Goal: Task Accomplishment & Management: Use online tool/utility

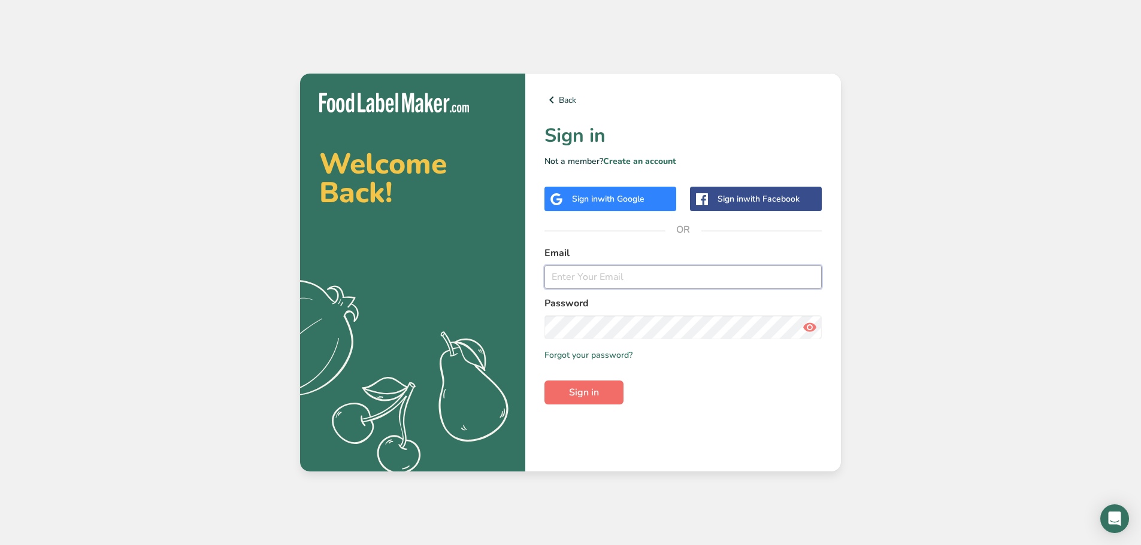
type input "[PERSON_NAME][EMAIL_ADDRESS][DOMAIN_NAME]"
click at [594, 395] on span "Sign in" at bounding box center [584, 393] width 30 height 14
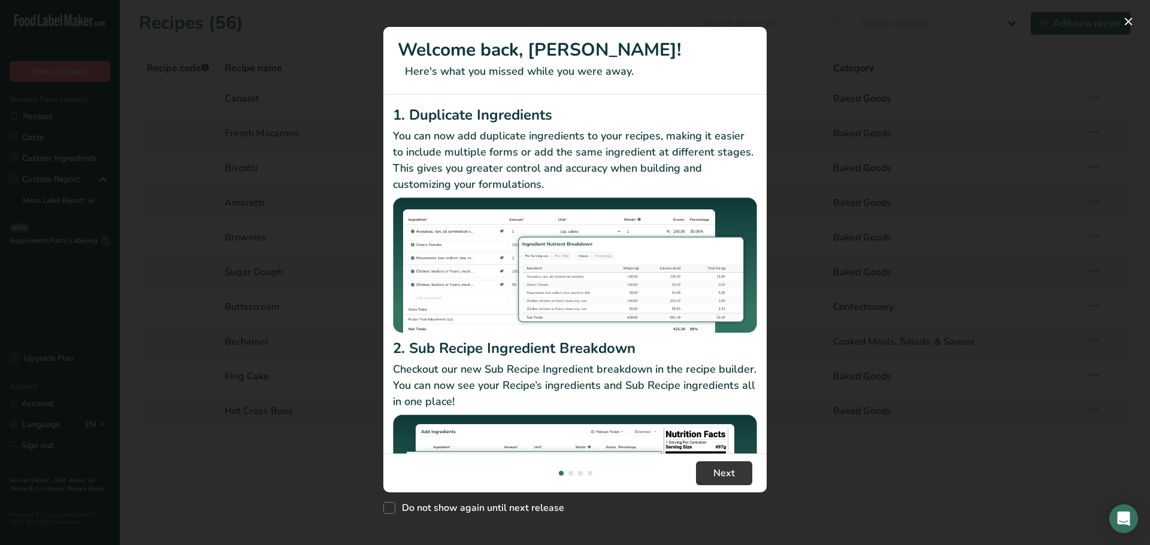
click at [837, 476] on div "New Features" at bounding box center [575, 272] width 1150 height 545
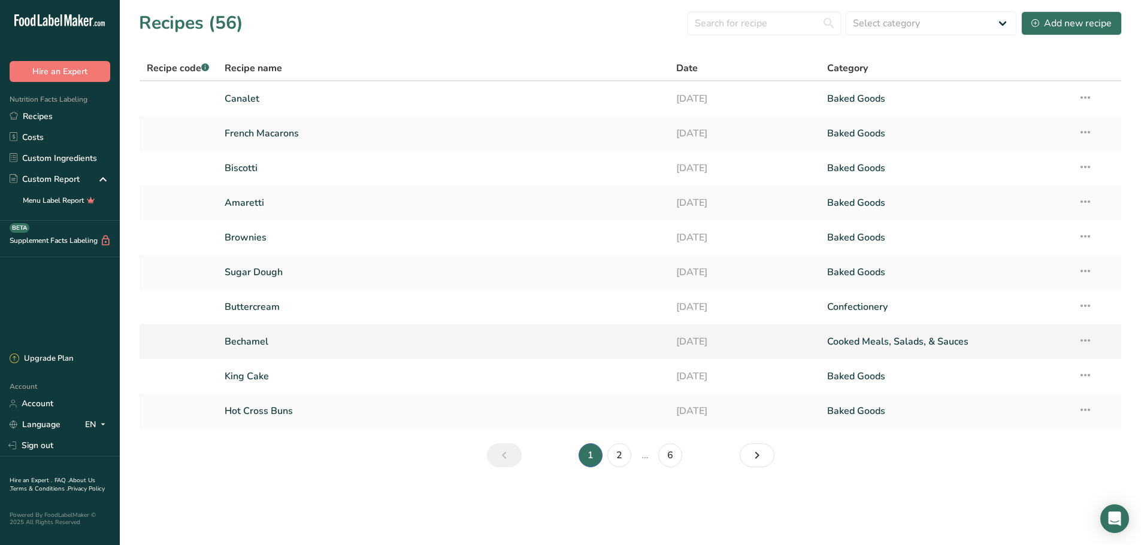
click at [462, 346] on link "Bechamel" at bounding box center [444, 341] width 438 height 25
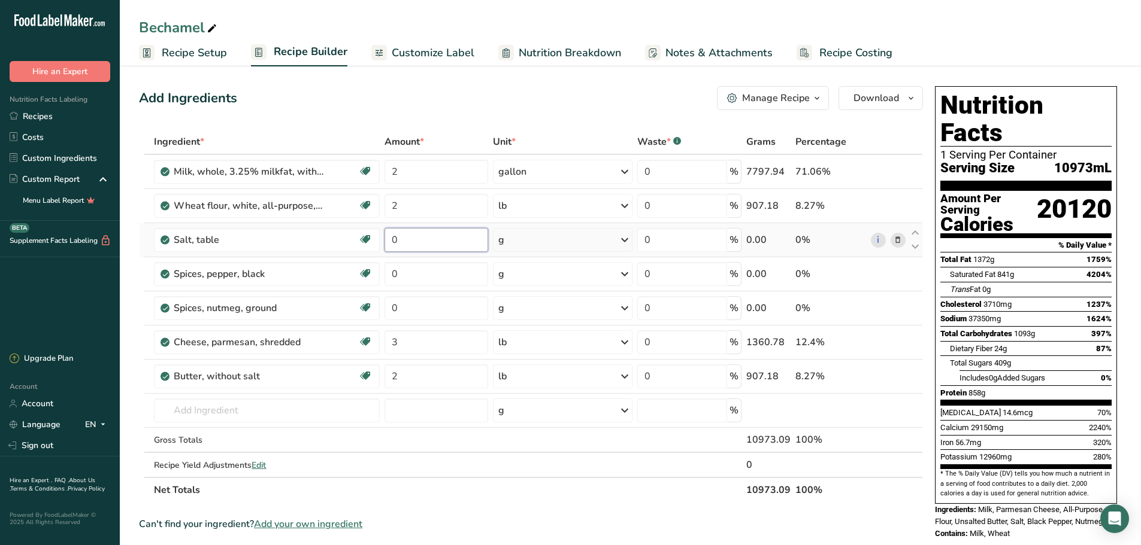
click at [431, 241] on input "0" at bounding box center [436, 240] width 104 height 24
type input "4"
click at [434, 283] on div "Ingredient * Amount * Unit * Waste * .a-a{fill:#347362;}.b-a{fill:#fff;} Grams …" at bounding box center [531, 316] width 784 height 374
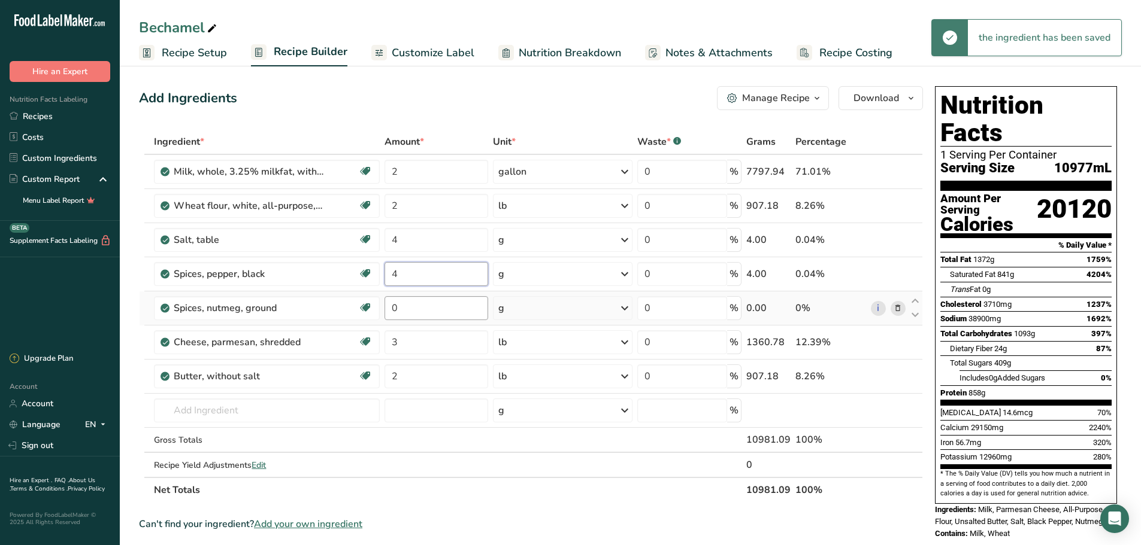
type input "4"
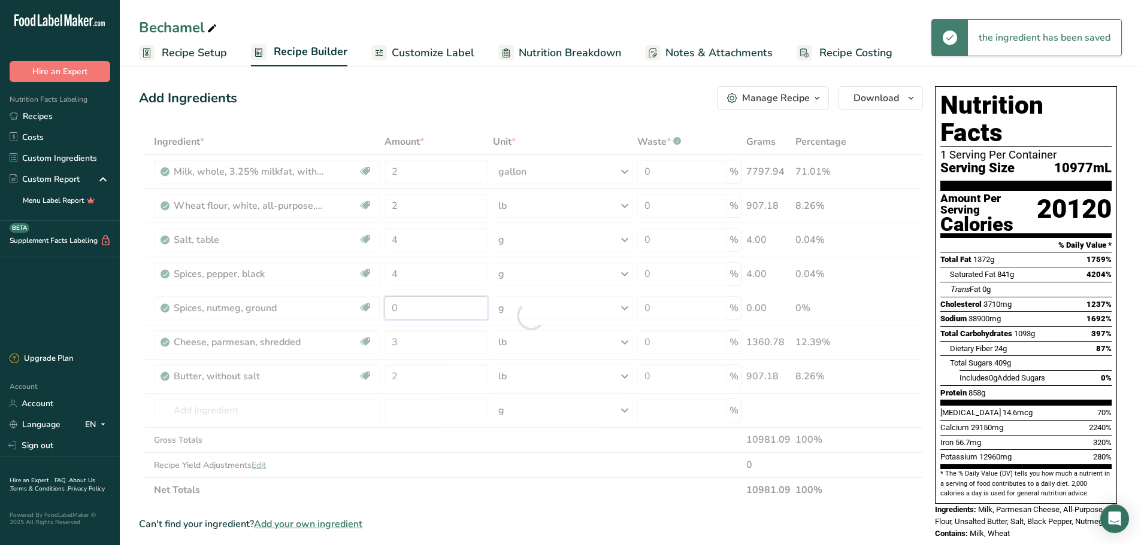
drag, startPoint x: 430, startPoint y: 298, endPoint x: 436, endPoint y: 318, distance: 20.6
click at [430, 302] on div "Ingredient * Amount * Unit * Waste * .a-a{fill:#347362;}.b-a{fill:#fff;} Grams …" at bounding box center [531, 316] width 784 height 374
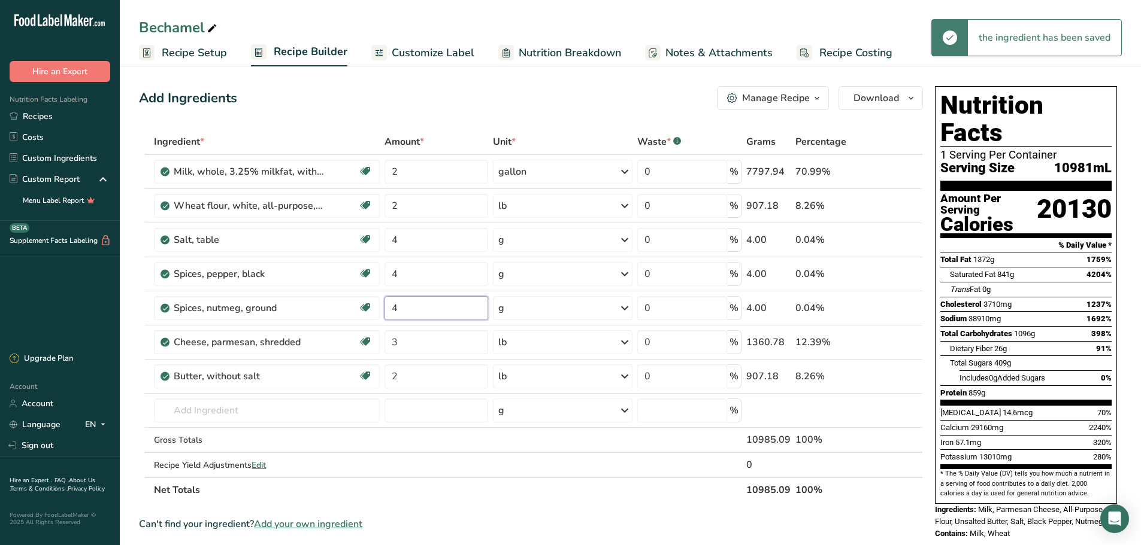
type input "4"
click at [731, 515] on section "Ingredient * Amount * Unit * Waste * .a-a{fill:#347362;}.b-a{fill:#fff;} Grams …" at bounding box center [531, 496] width 784 height 735
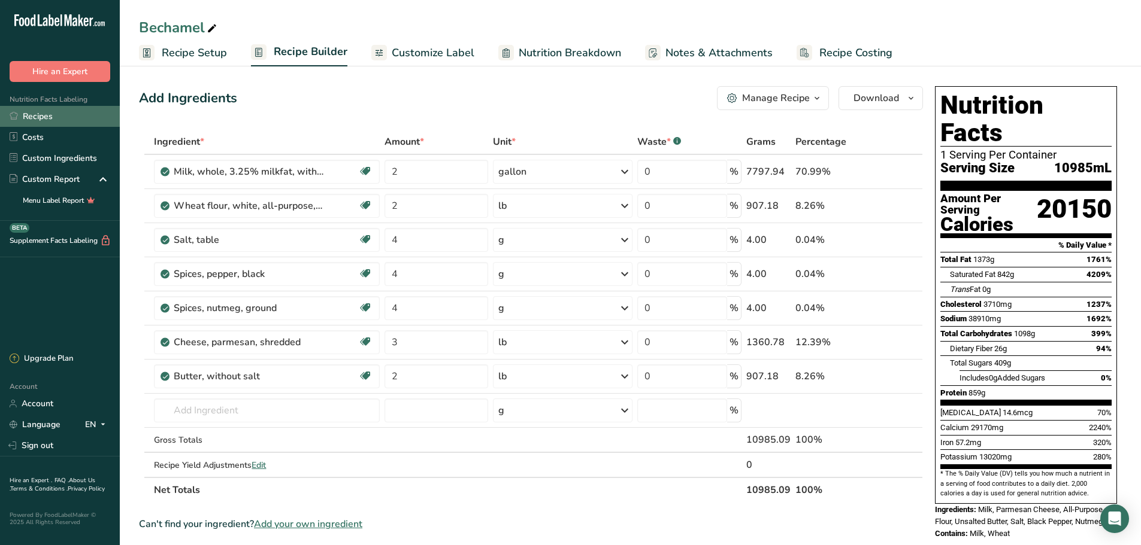
click at [72, 118] on link "Recipes" at bounding box center [60, 116] width 120 height 21
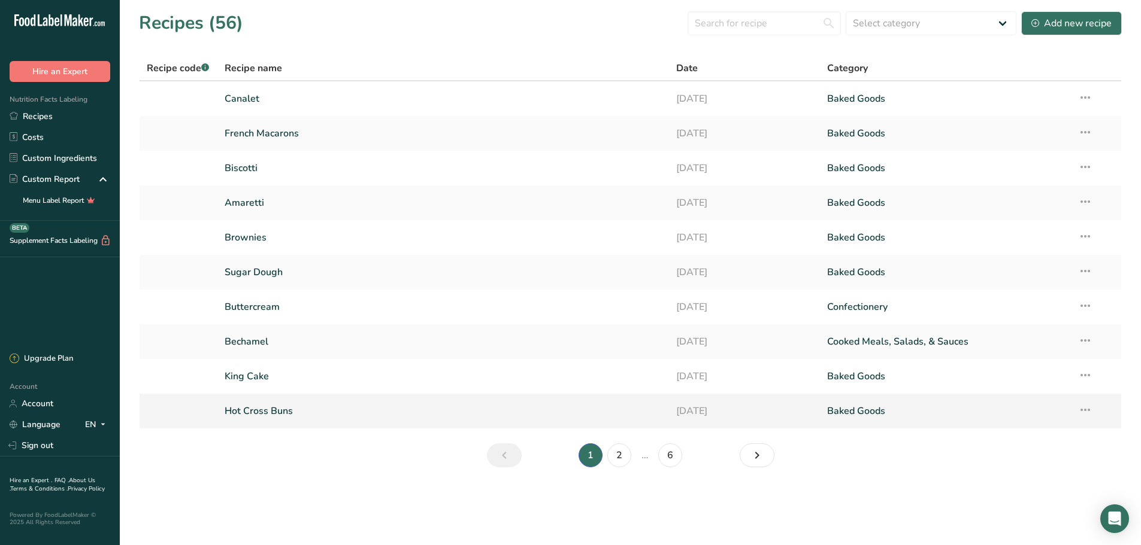
click at [565, 416] on link "Hot Cross Buns" at bounding box center [444, 411] width 438 height 25
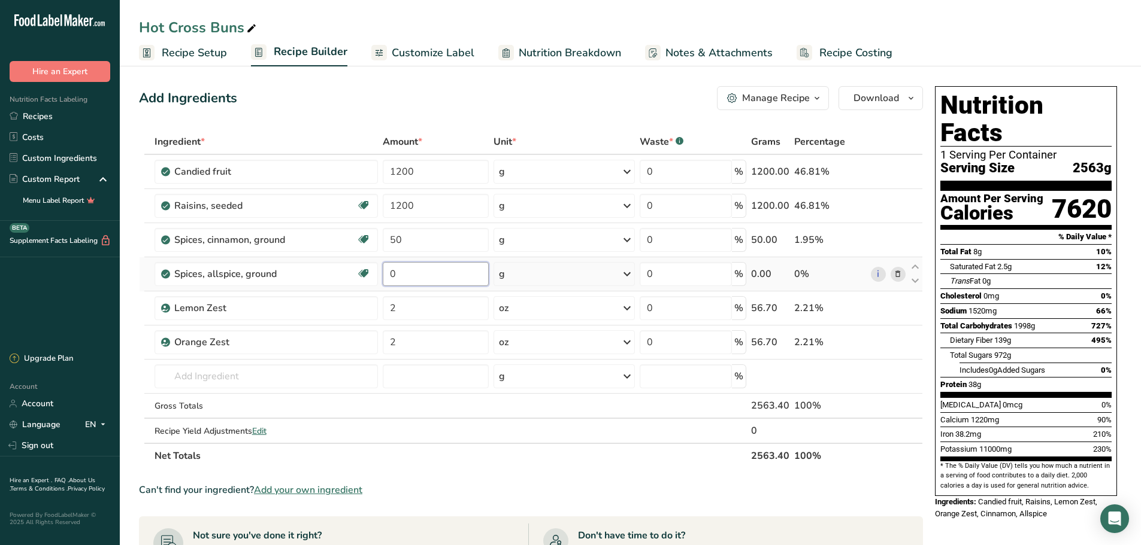
click at [444, 283] on input "0" at bounding box center [436, 274] width 107 height 24
type input "11"
click at [513, 482] on section "Ingredient * Amount * Unit * Waste * .a-a{fill:#347362;}.b-a{fill:#fff;} Grams …" at bounding box center [531, 479] width 784 height 701
click at [43, 115] on link "Recipes" at bounding box center [60, 116] width 120 height 21
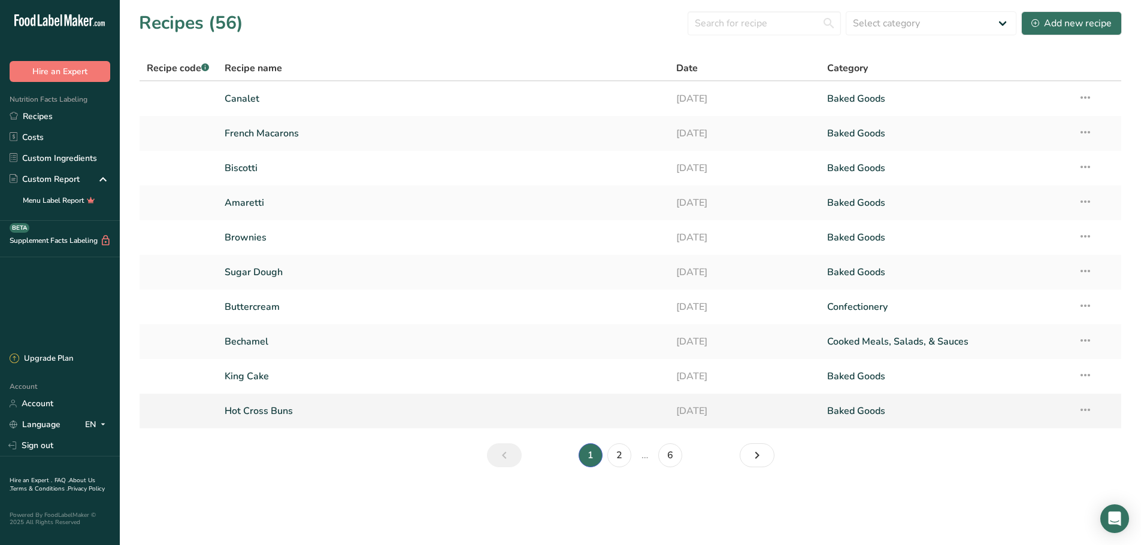
click at [465, 416] on link "Hot Cross Buns" at bounding box center [444, 411] width 438 height 25
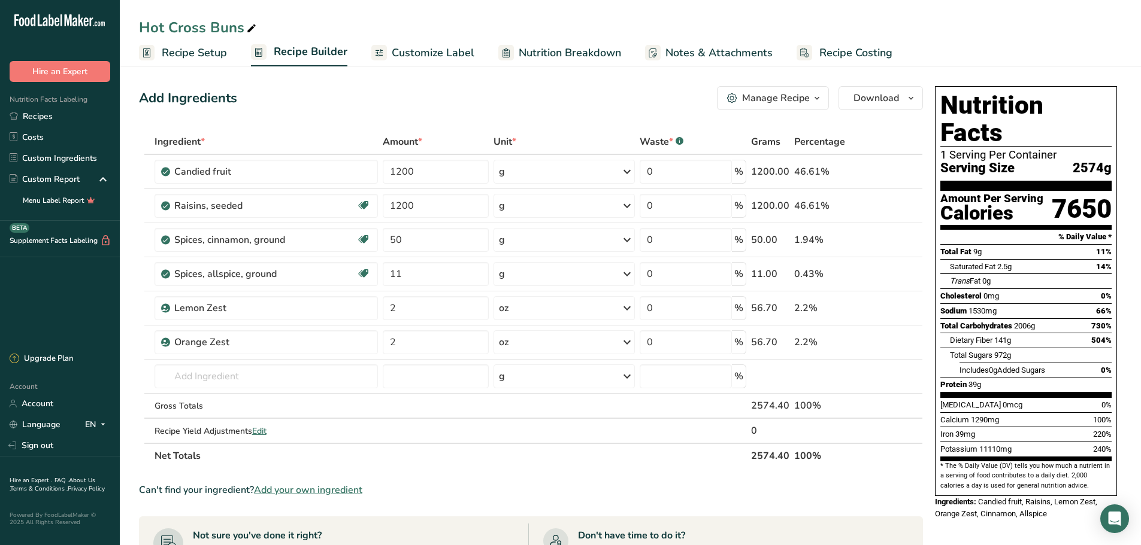
click at [178, 65] on link "Recipe Setup" at bounding box center [183, 53] width 88 height 27
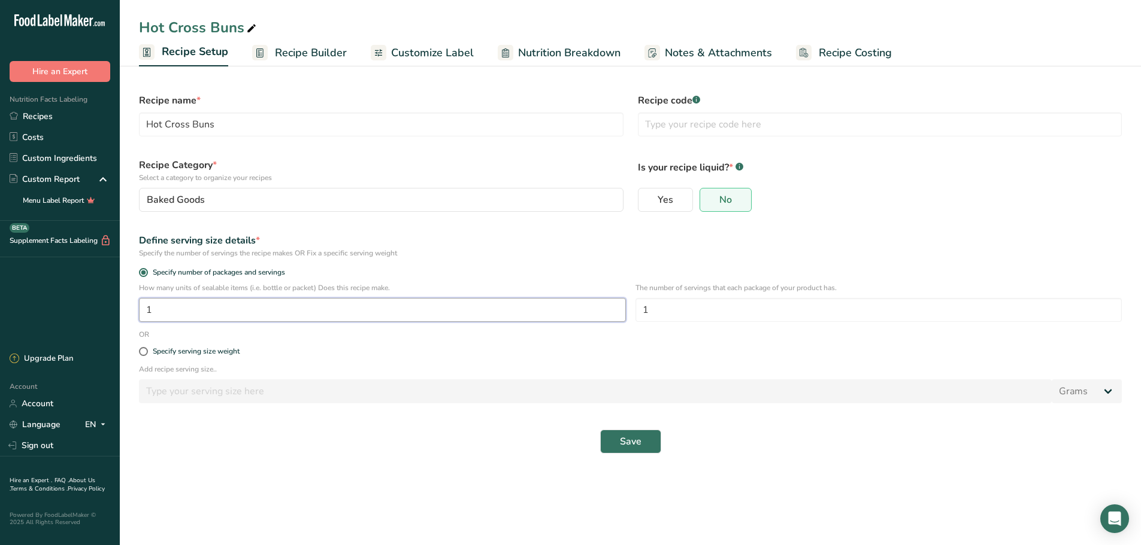
click at [345, 308] on input "1" at bounding box center [382, 310] width 487 height 24
type input "36"
click at [874, 313] on input "1" at bounding box center [878, 310] width 487 height 24
type input "5"
drag, startPoint x: 845, startPoint y: 437, endPoint x: 851, endPoint y: 451, distance: 15.8
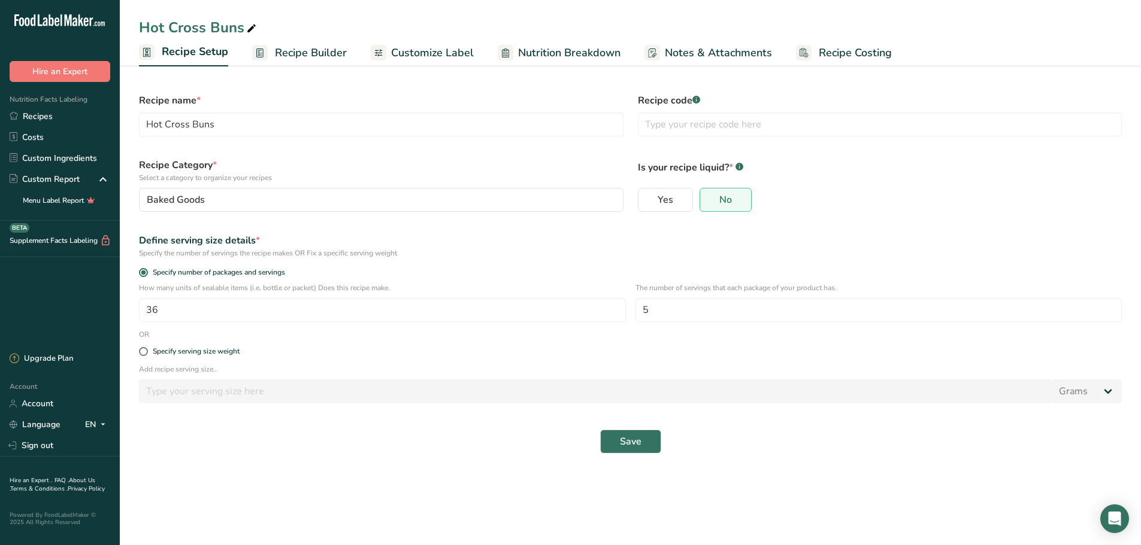
click at [845, 437] on div "Save" at bounding box center [630, 442] width 983 height 24
click at [607, 433] on button "Save" at bounding box center [630, 442] width 61 height 24
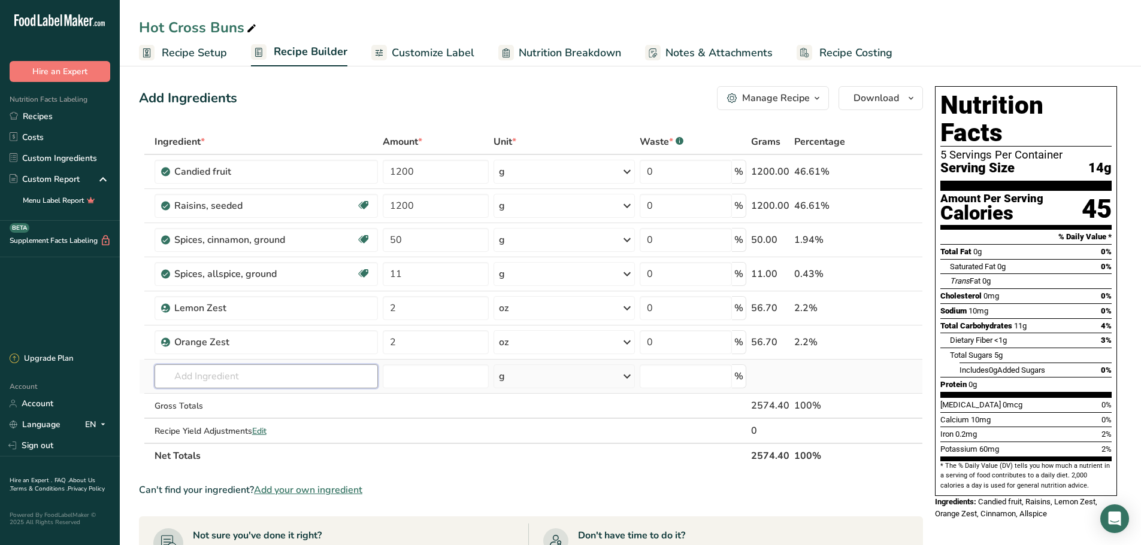
click at [278, 373] on input "text" at bounding box center [265, 377] width 223 height 24
type input "Brioche Mix"
click at [522, 421] on td at bounding box center [564, 431] width 146 height 24
click at [259, 384] on input "text" at bounding box center [265, 377] width 223 height 24
click at [419, 474] on section "Ingredient * Amount * Unit * Waste * .a-a{fill:#347362;}.b-a{fill:#fff;} Grams …" at bounding box center [531, 479] width 784 height 701
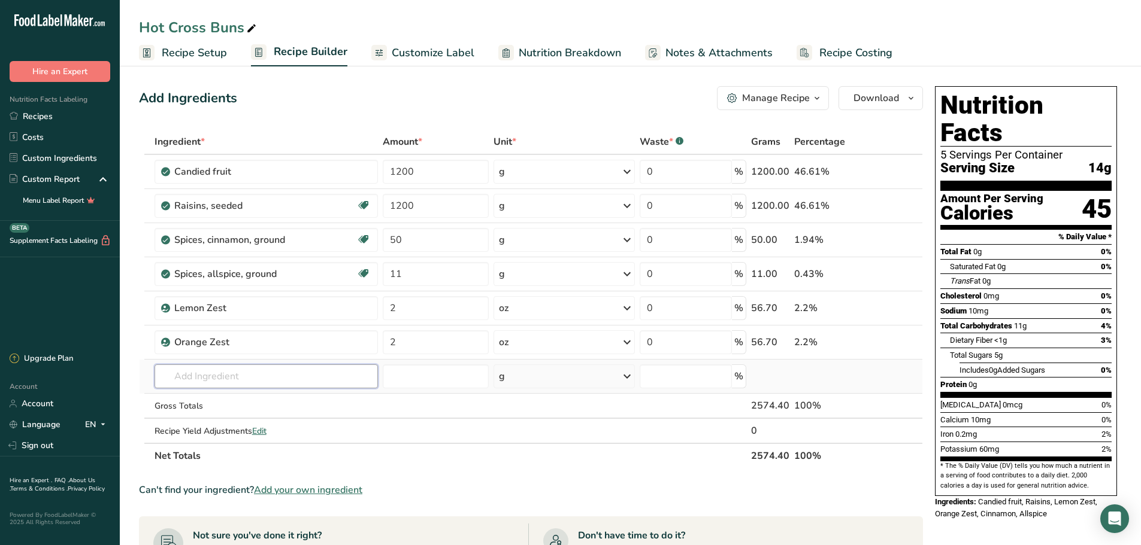
click at [183, 378] on input "text" at bounding box center [265, 377] width 223 height 24
type input "Brioche Mix"
click at [189, 420] on div "Add your own ingredient" at bounding box center [266, 420] width 204 height 13
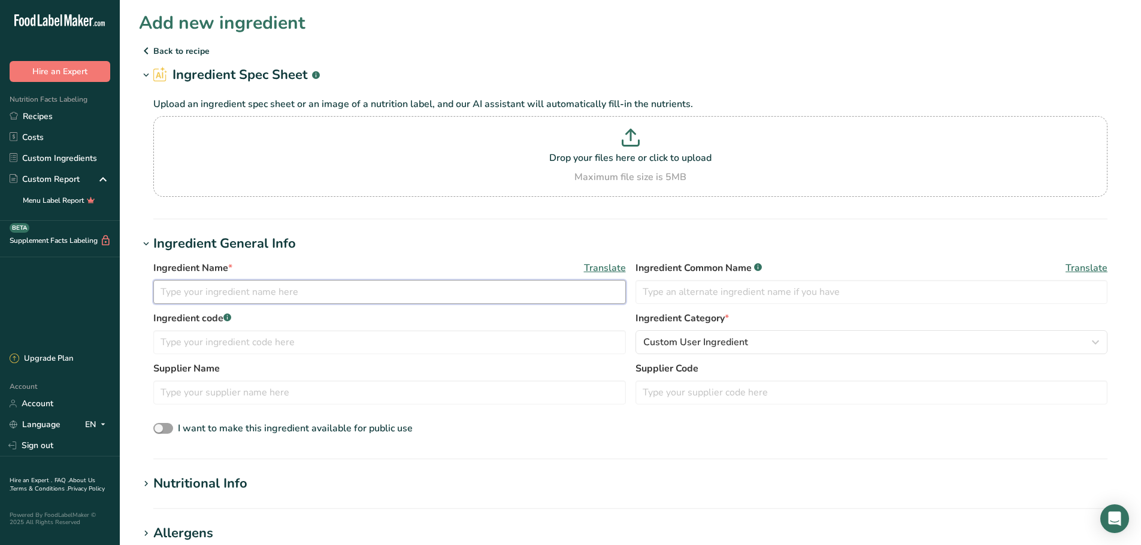
click at [393, 290] on input "text" at bounding box center [389, 292] width 472 height 24
type input "Brioche Mix"
click at [582, 442] on div "Ingredient Name * Translate Brioche Mix Ingredient Common Name .a-a{fill:#34736…" at bounding box center [630, 349] width 983 height 190
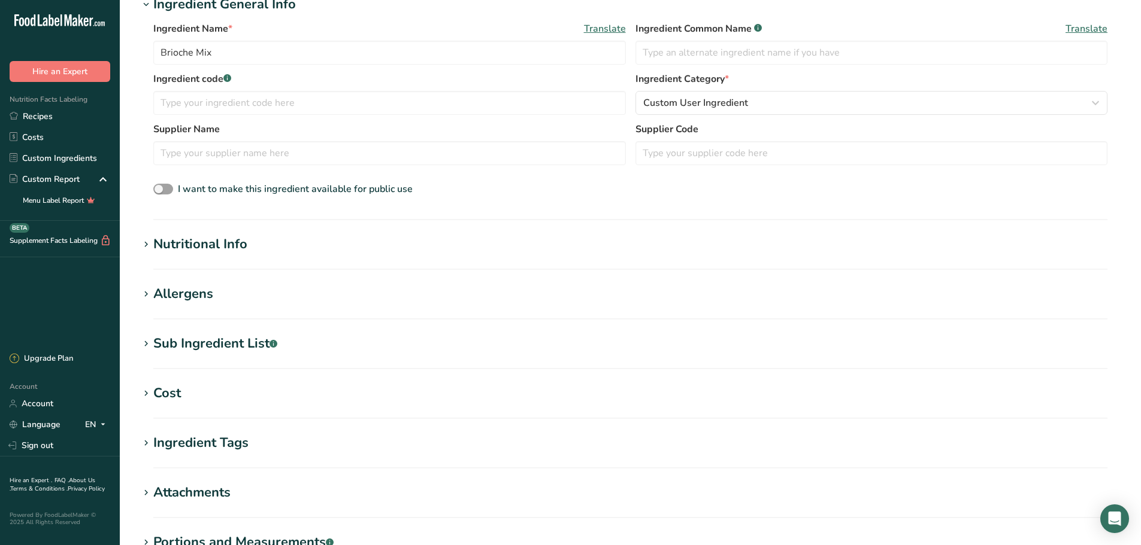
scroll to position [407, 0]
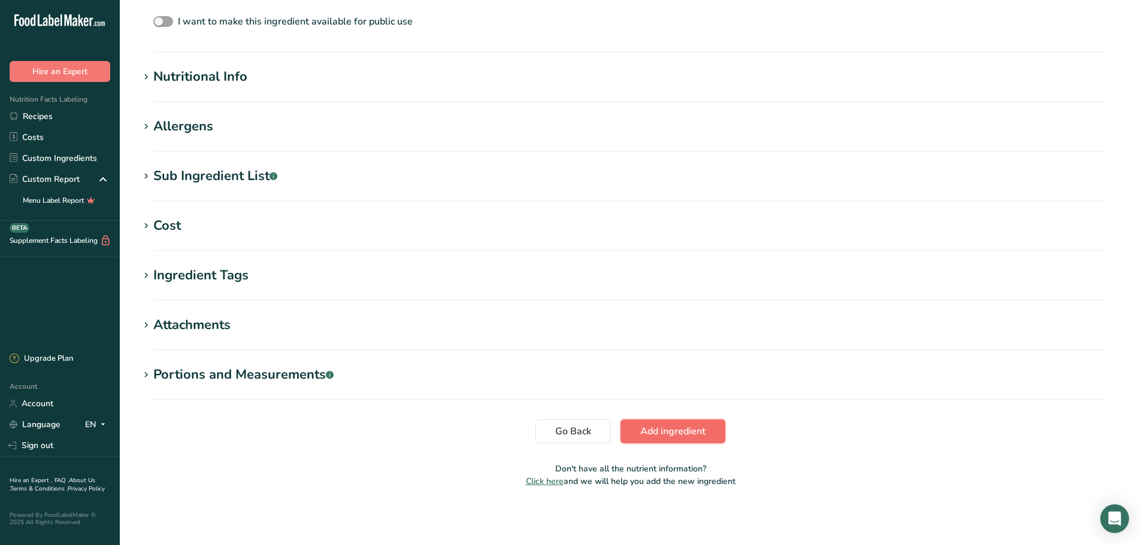
click at [631, 428] on button "Add ingredient" at bounding box center [672, 432] width 105 height 24
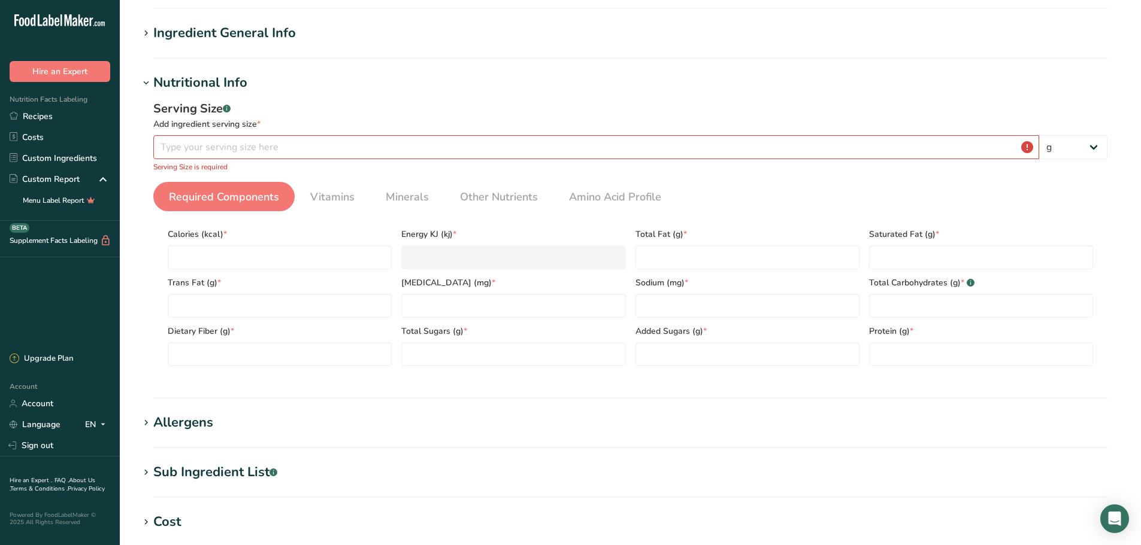
scroll to position [0, 0]
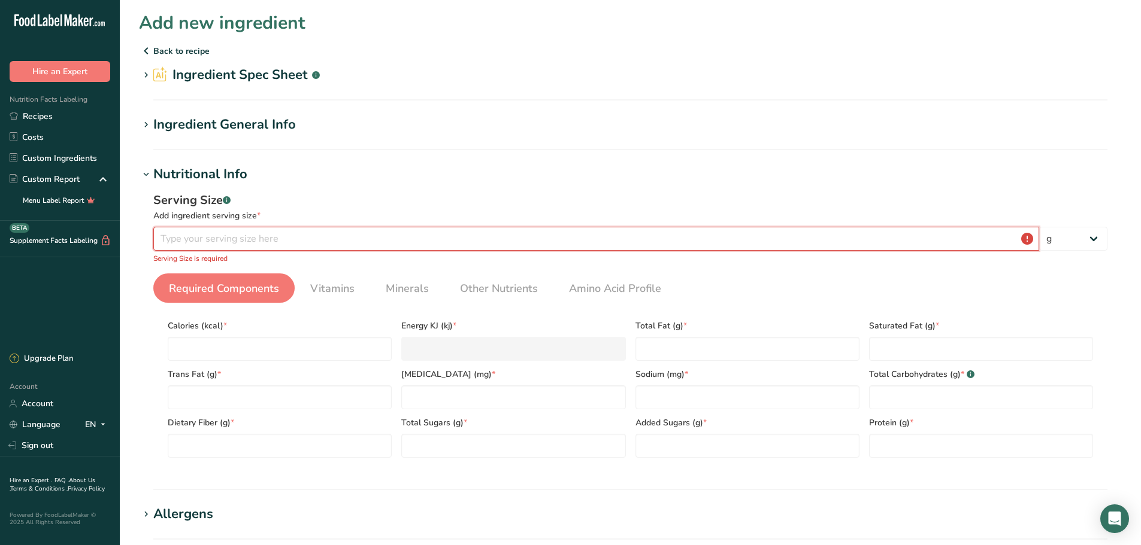
click at [234, 236] on input "number" at bounding box center [596, 239] width 886 height 24
click at [183, 51] on p "Back to recipe" at bounding box center [630, 51] width 983 height 14
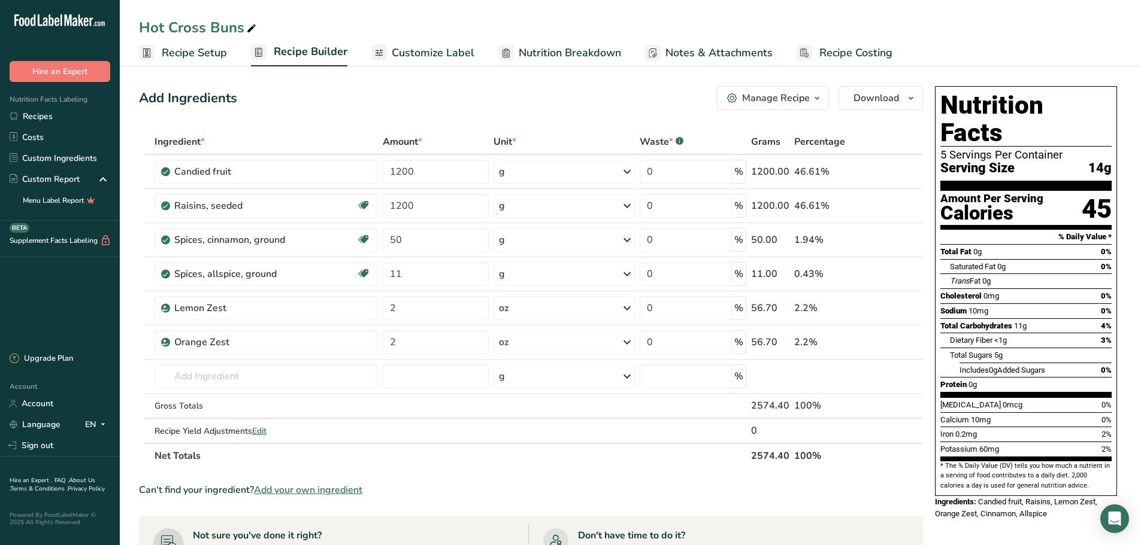
click at [919, 474] on section "Ingredient * Amount * Unit * Waste * .a-a{fill:#347362;}.b-a{fill:#fff;} Grams …" at bounding box center [531, 479] width 784 height 701
click at [71, 117] on link "Recipes" at bounding box center [60, 116] width 120 height 21
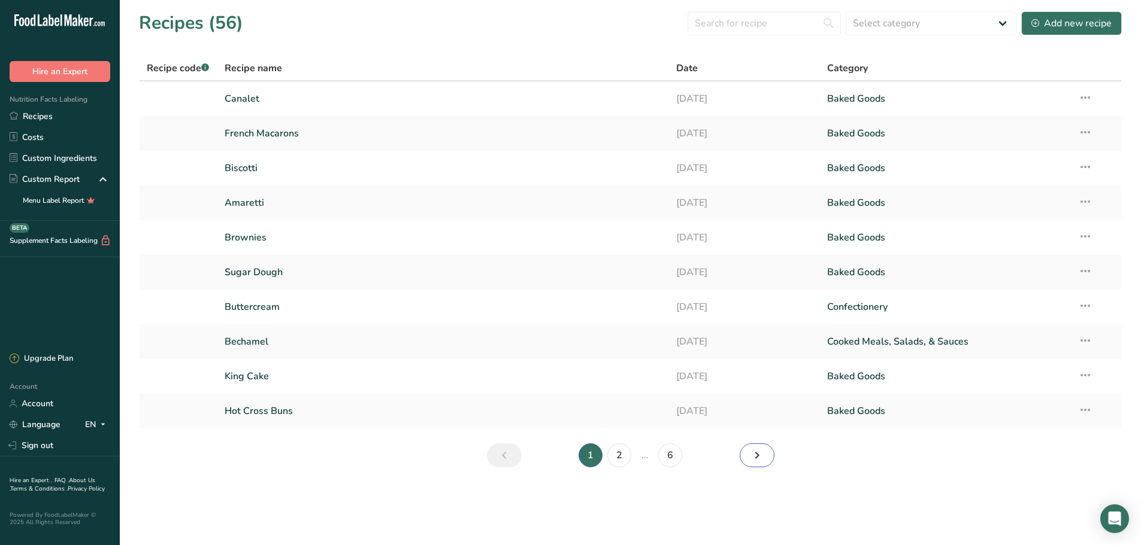
click at [753, 455] on icon "Next page" at bounding box center [757, 456] width 14 height 22
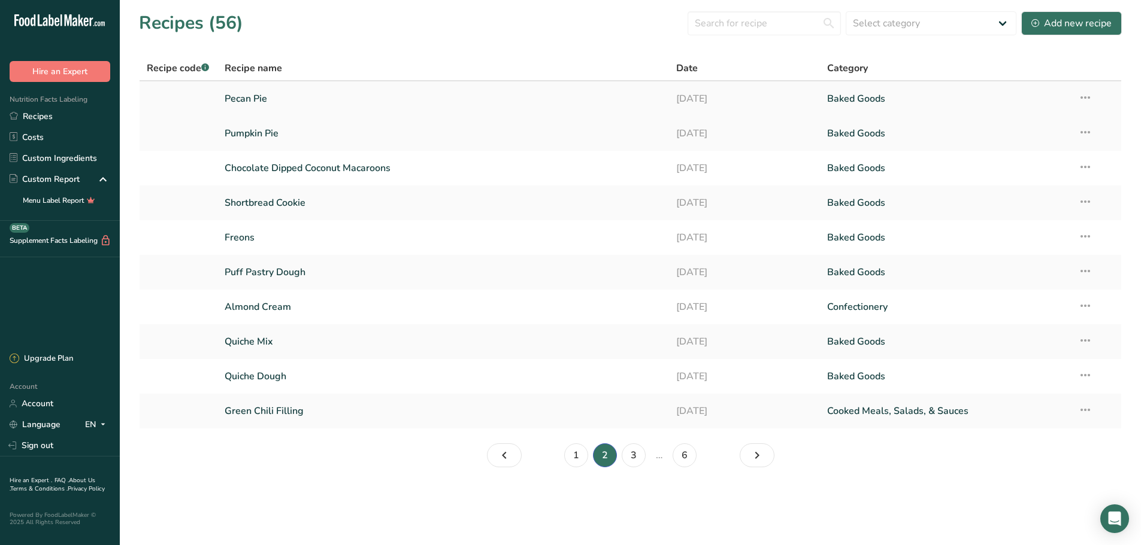
click at [454, 99] on link "Pecan Pie" at bounding box center [444, 98] width 438 height 25
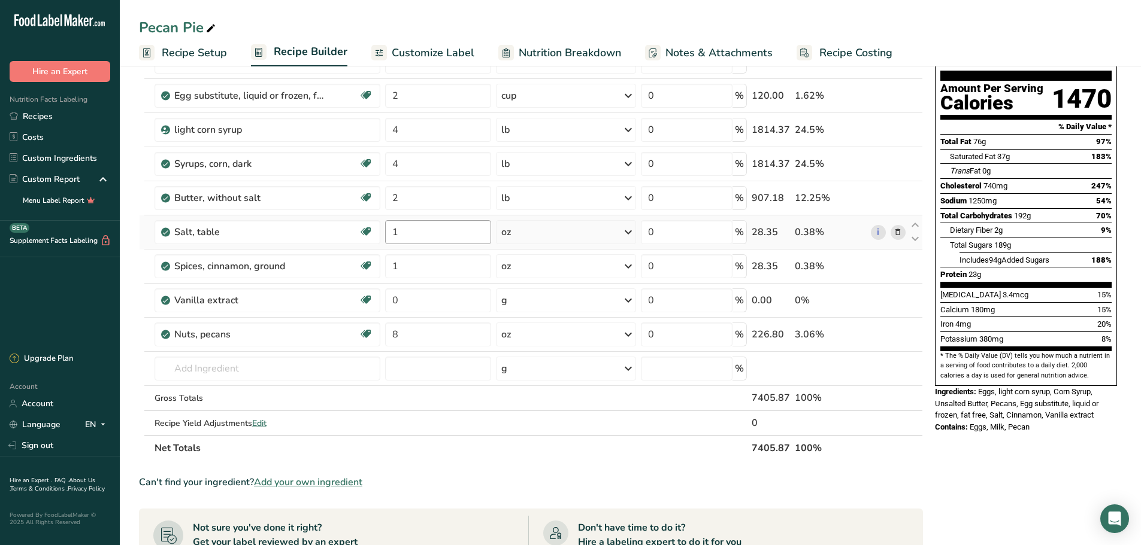
scroll to position [120, 0]
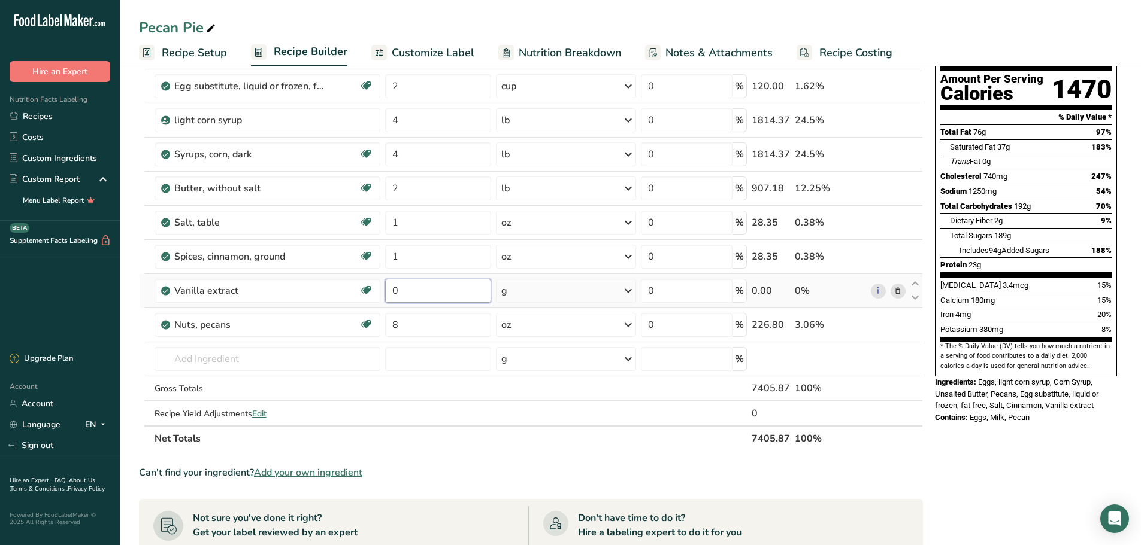
click at [415, 295] on input "0" at bounding box center [437, 291] width 105 height 24
type input "4"
click at [1005, 496] on div "Nutrition Facts 1 Serving Per Container Serving Size 494g Amount Per Serving Ca…" at bounding box center [1026, 397] width 192 height 871
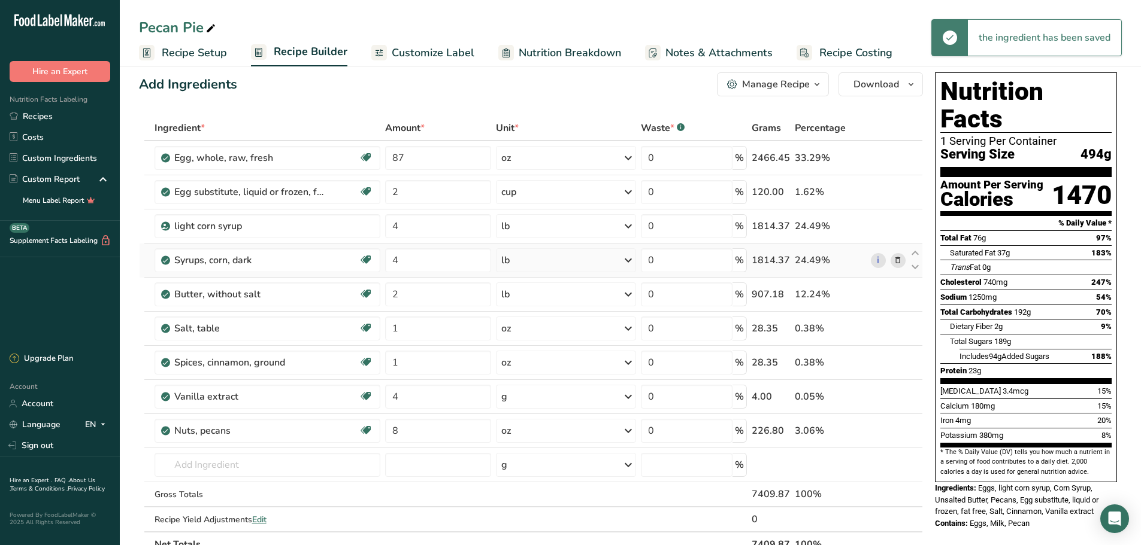
scroll to position [0, 0]
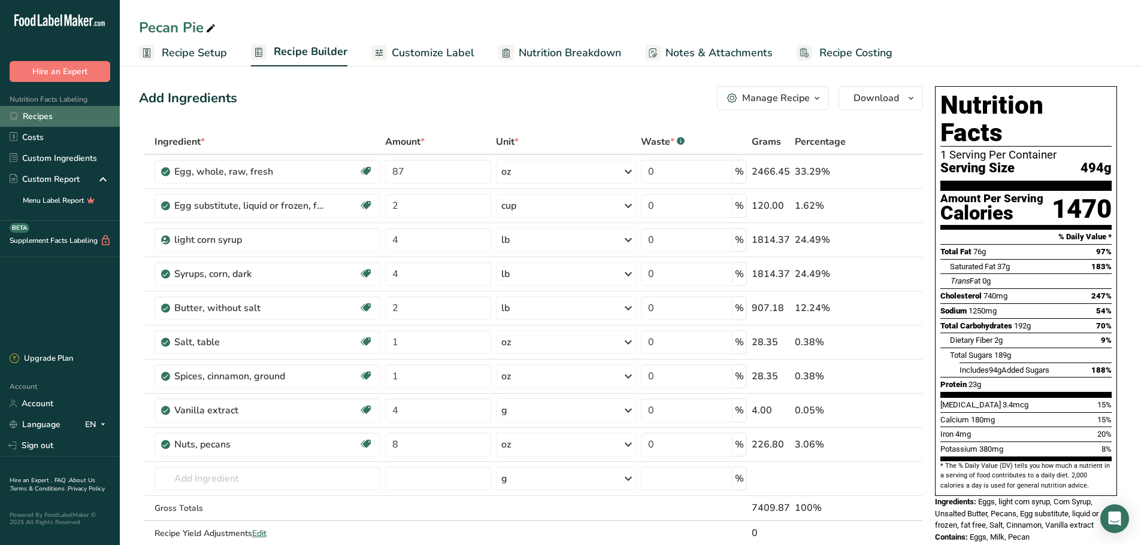
click at [40, 116] on link "Recipes" at bounding box center [60, 116] width 120 height 21
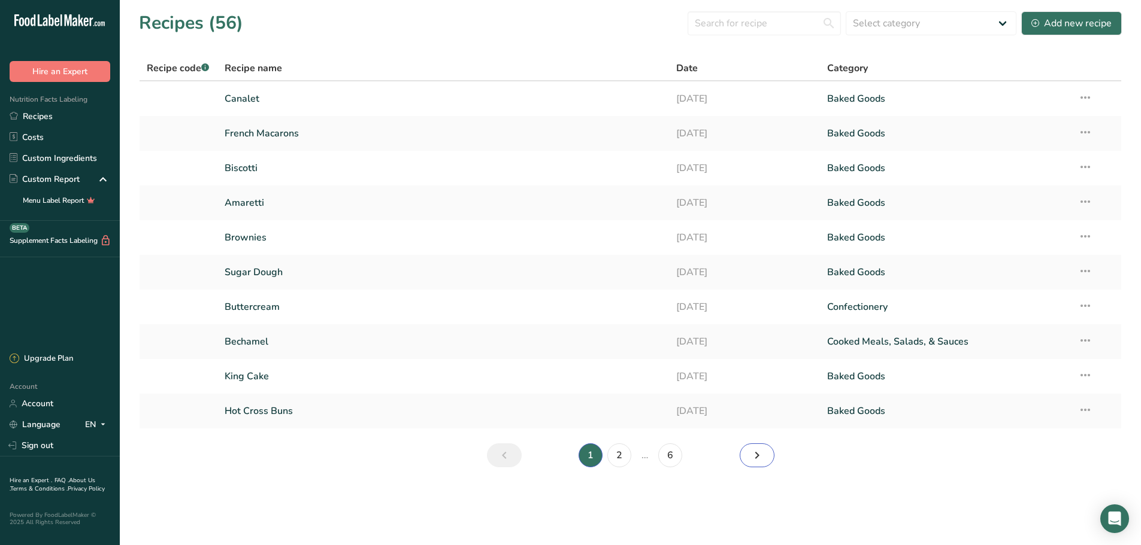
click at [763, 462] on icon "Next page" at bounding box center [757, 456] width 14 height 22
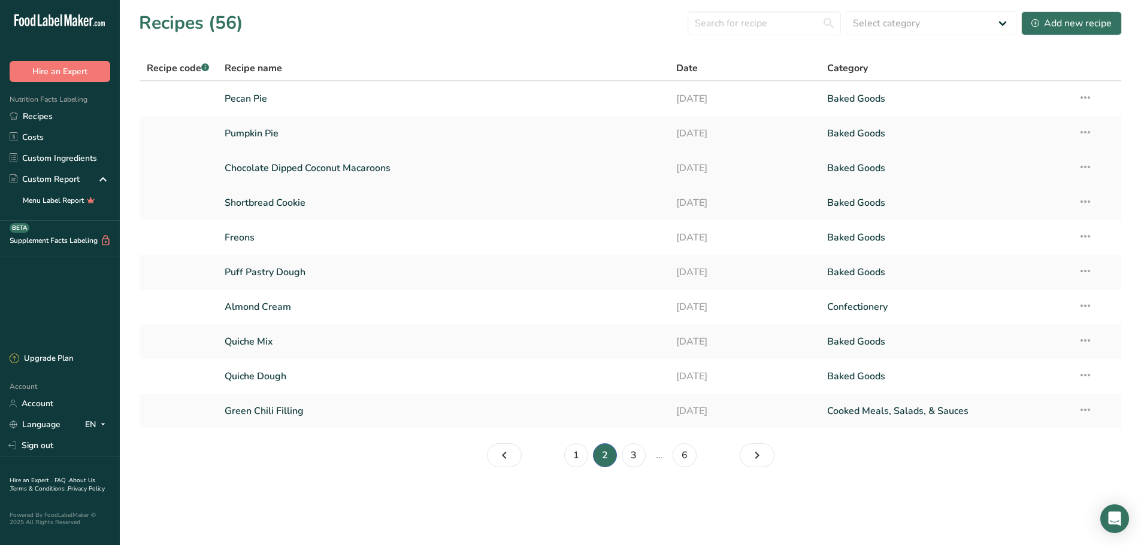
click at [364, 175] on link "Chocolate Dipped Coconut Macaroons" at bounding box center [444, 168] width 438 height 25
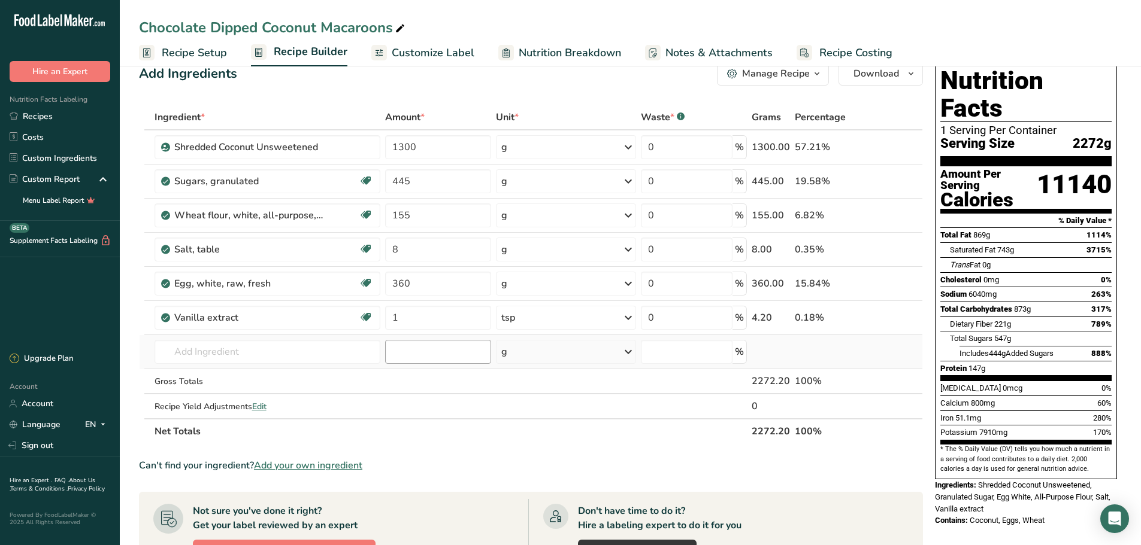
scroll to position [24, 0]
click at [151, 40] on link "Recipe Setup" at bounding box center [183, 53] width 88 height 27
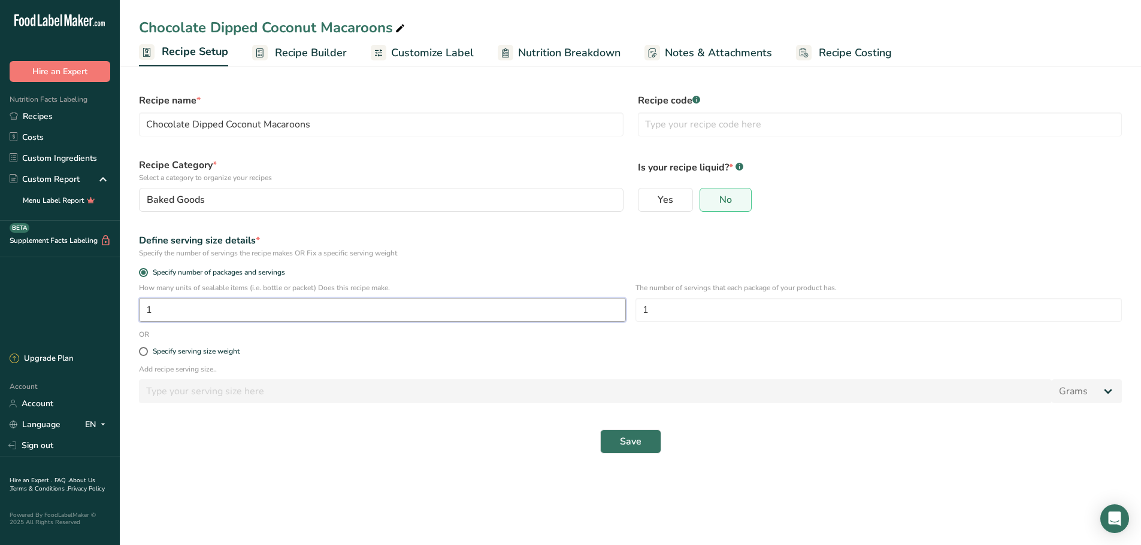
click at [539, 315] on input "1" at bounding box center [382, 310] width 487 height 24
type input "86"
click at [643, 443] on button "Save" at bounding box center [630, 442] width 61 height 24
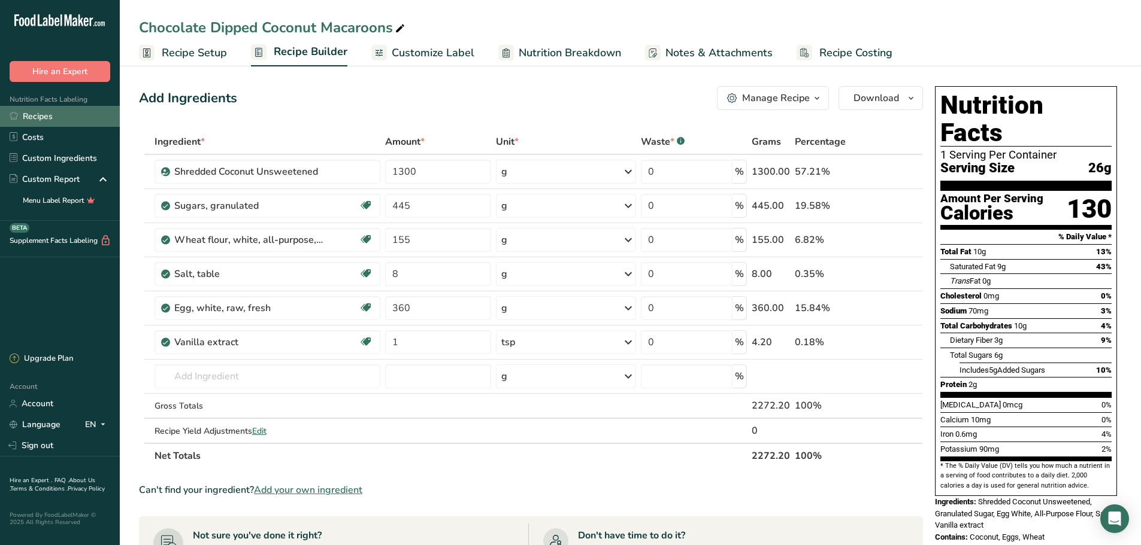
click at [81, 117] on link "Recipes" at bounding box center [60, 116] width 120 height 21
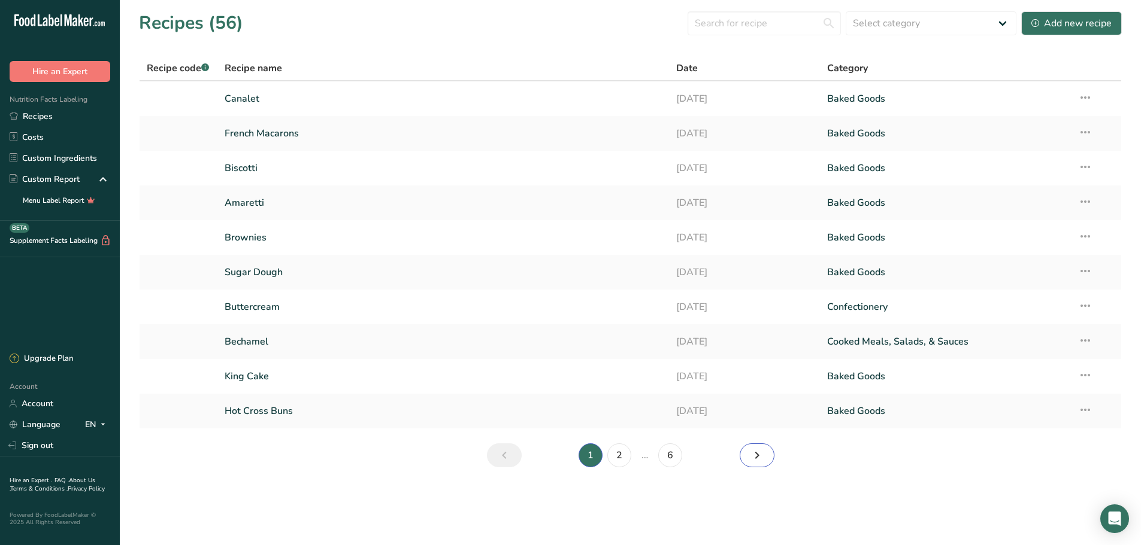
click at [759, 460] on icon "Next page" at bounding box center [757, 456] width 14 height 22
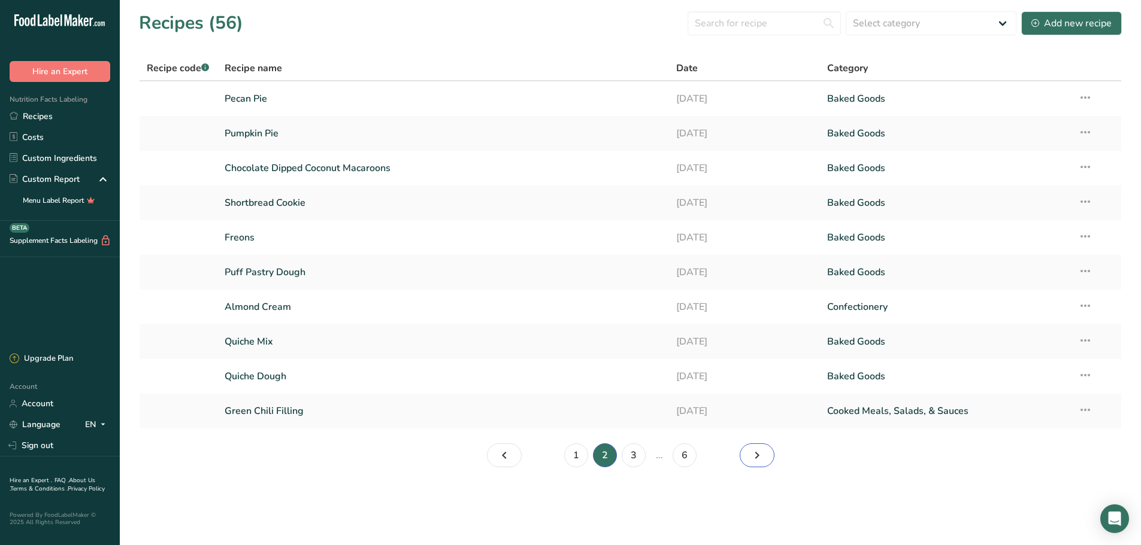
click at [760, 455] on icon "Page 3." at bounding box center [757, 456] width 14 height 22
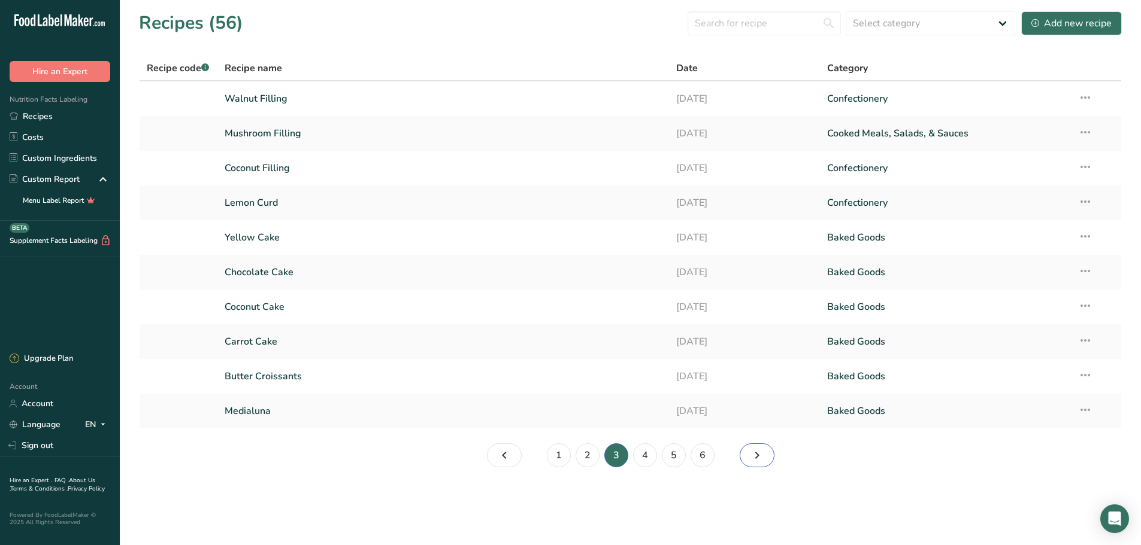
click at [759, 448] on icon "Page 4." at bounding box center [757, 456] width 14 height 22
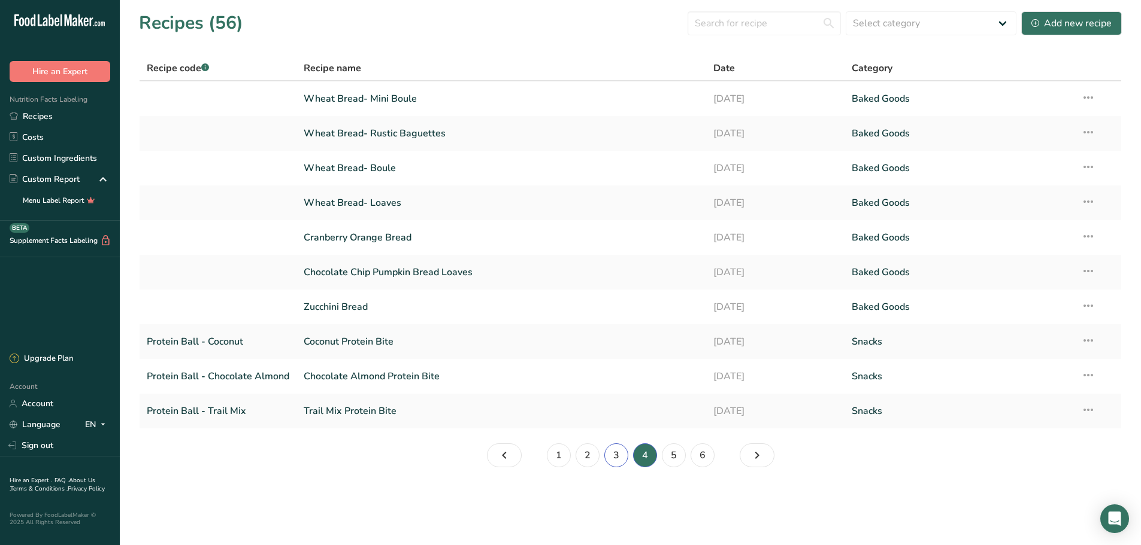
click at [619, 457] on link "3" at bounding box center [616, 456] width 24 height 24
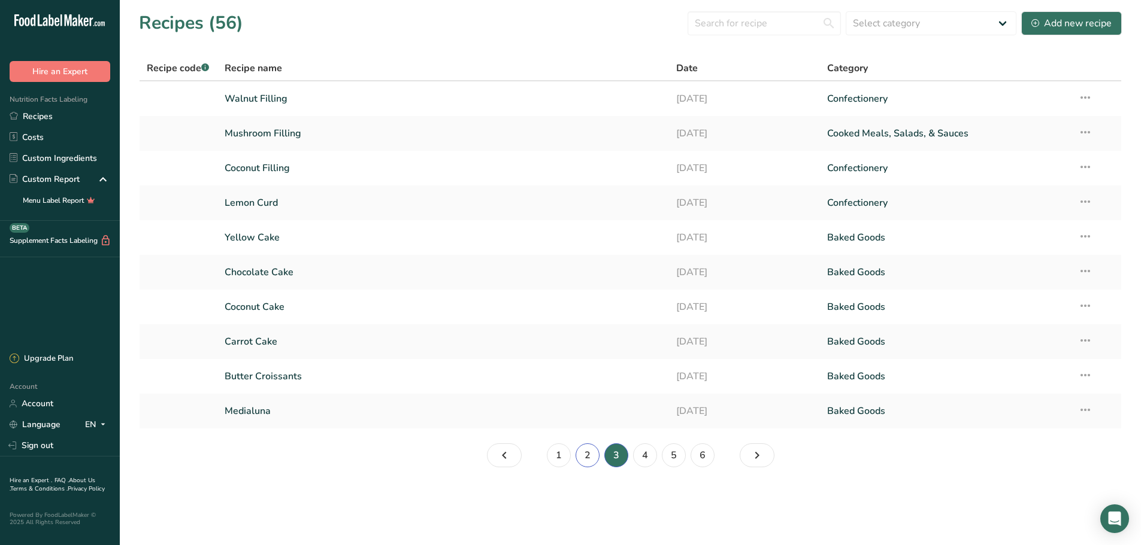
click at [581, 457] on link "2" at bounding box center [587, 456] width 24 height 24
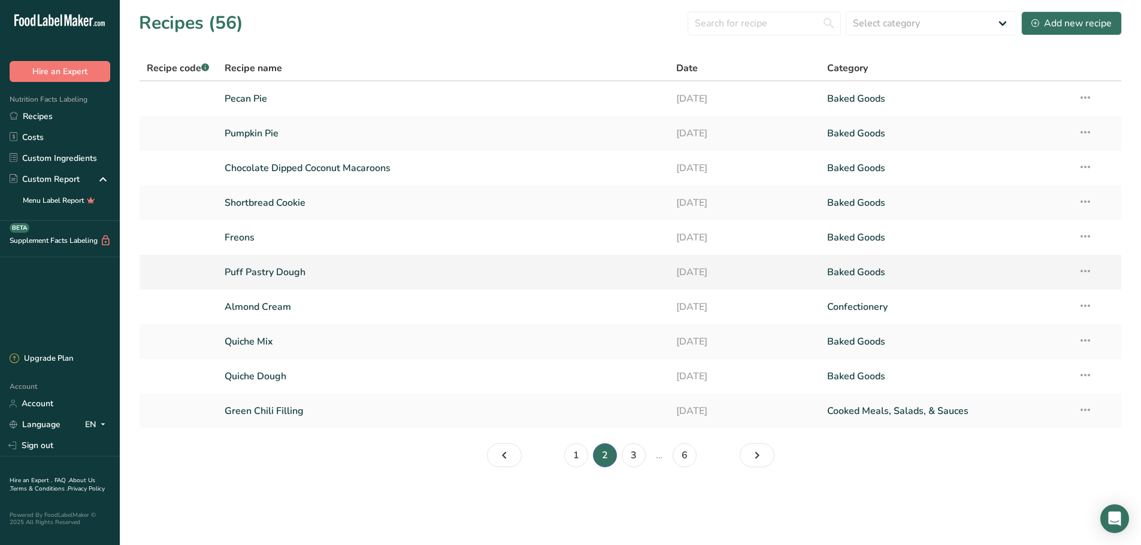
click at [358, 263] on link "Puff Pastry Dough" at bounding box center [444, 272] width 438 height 25
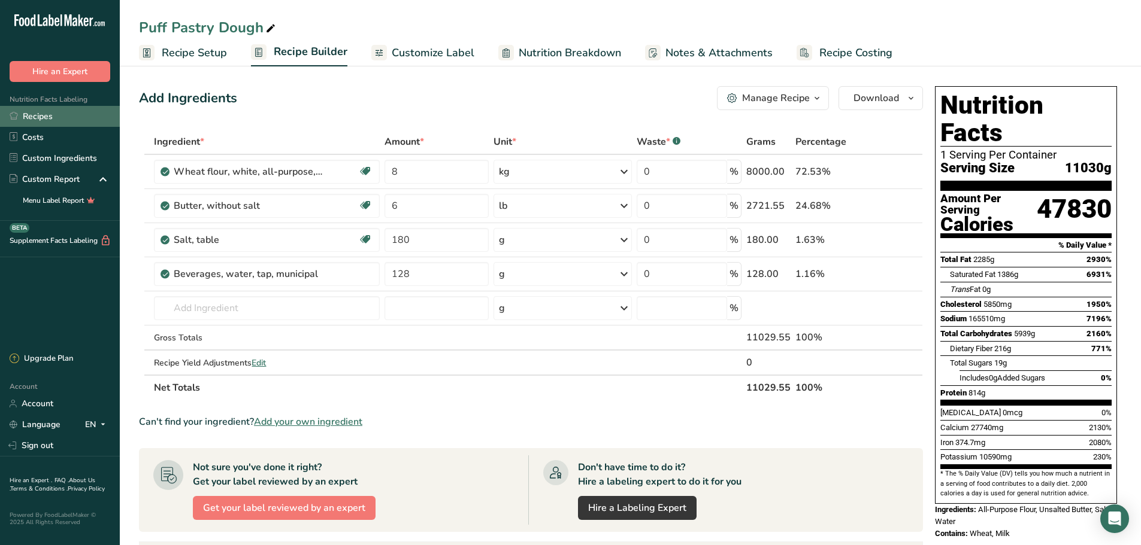
click at [62, 111] on link "Recipes" at bounding box center [60, 116] width 120 height 21
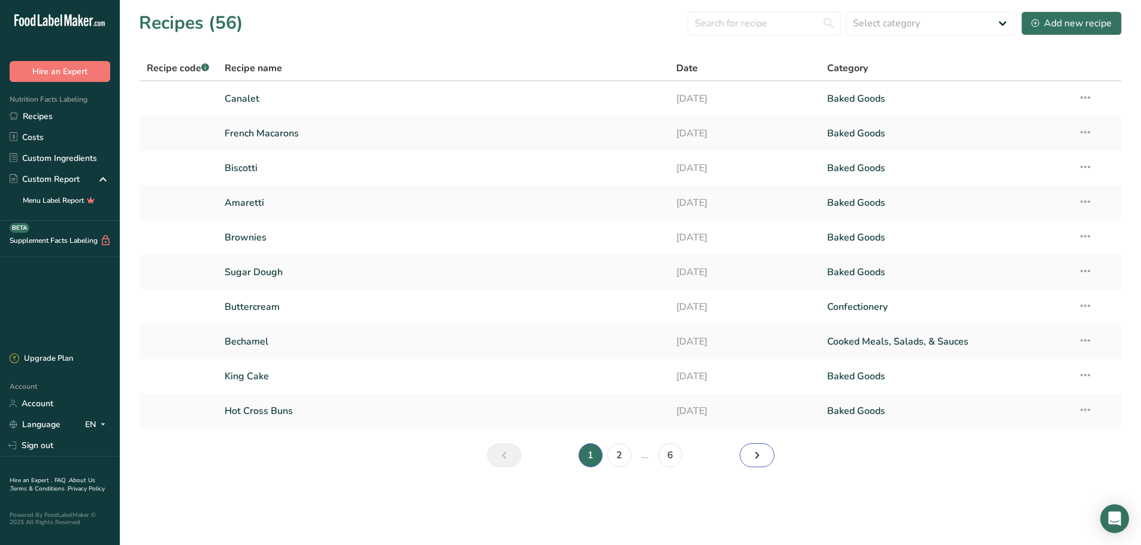
click at [751, 455] on icon "Next page" at bounding box center [757, 456] width 14 height 22
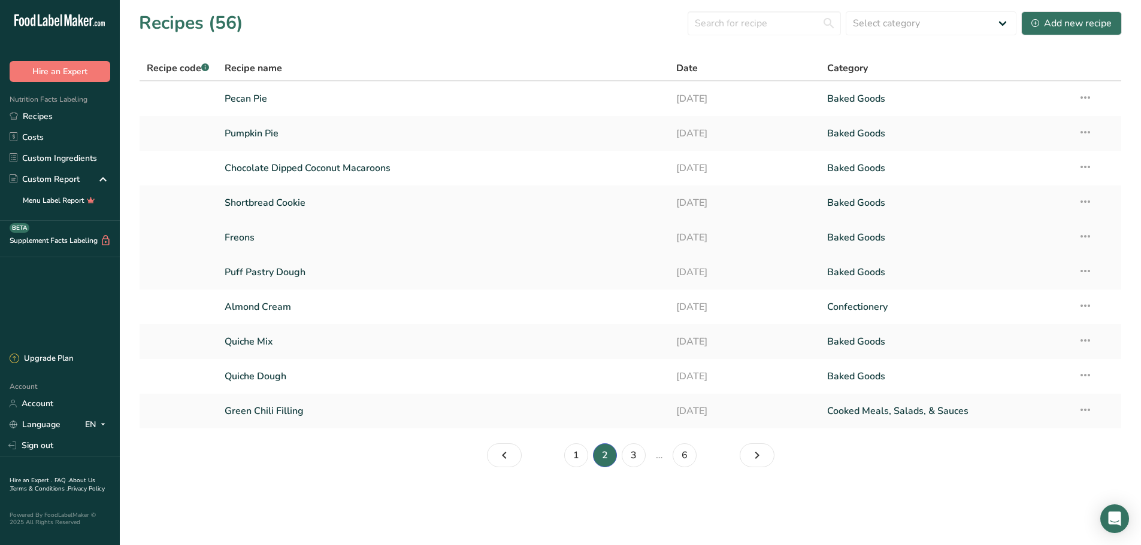
click at [359, 243] on link "Freons" at bounding box center [444, 237] width 438 height 25
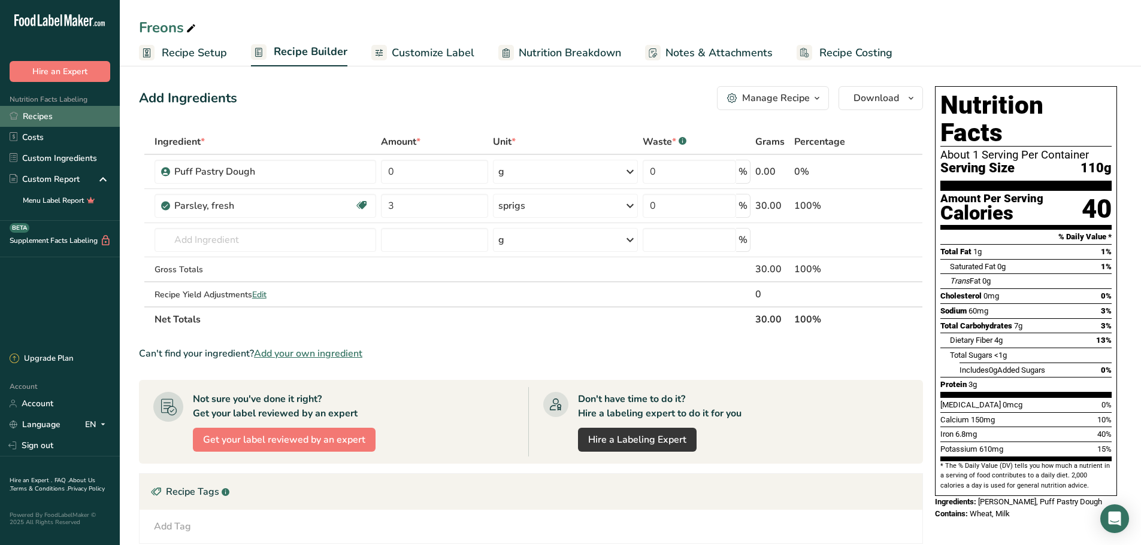
click at [54, 114] on link "Recipes" at bounding box center [60, 116] width 120 height 21
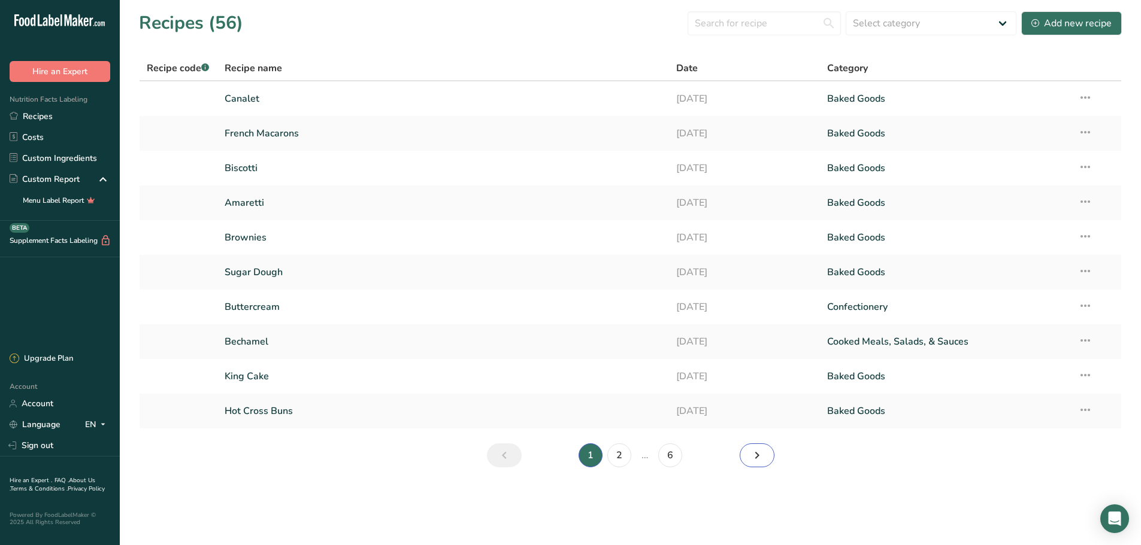
click at [751, 462] on icon "Next page" at bounding box center [757, 456] width 14 height 22
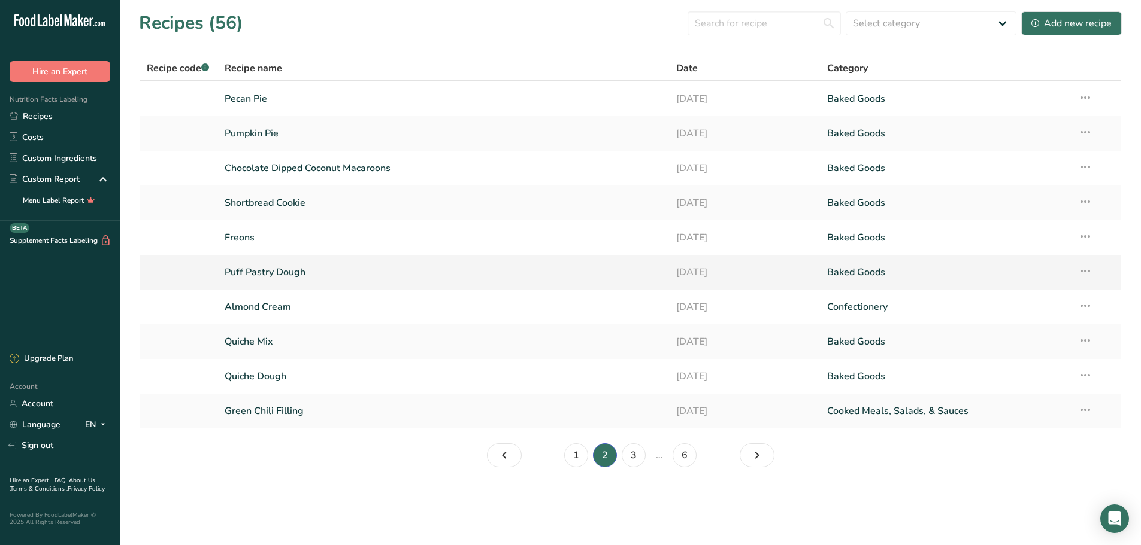
click at [335, 274] on link "Puff Pastry Dough" at bounding box center [444, 272] width 438 height 25
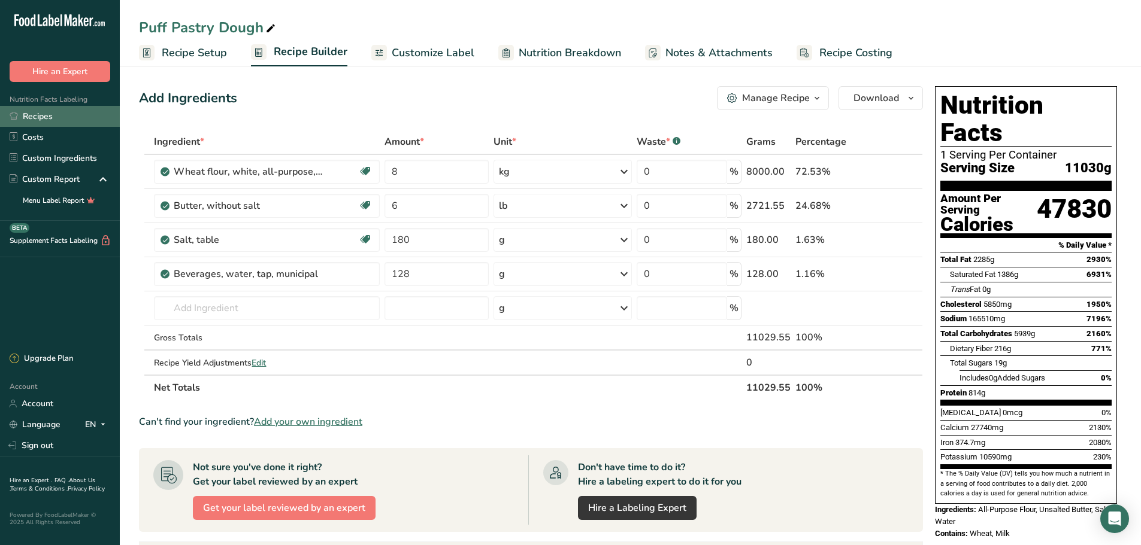
click at [37, 114] on link "Recipes" at bounding box center [60, 116] width 120 height 21
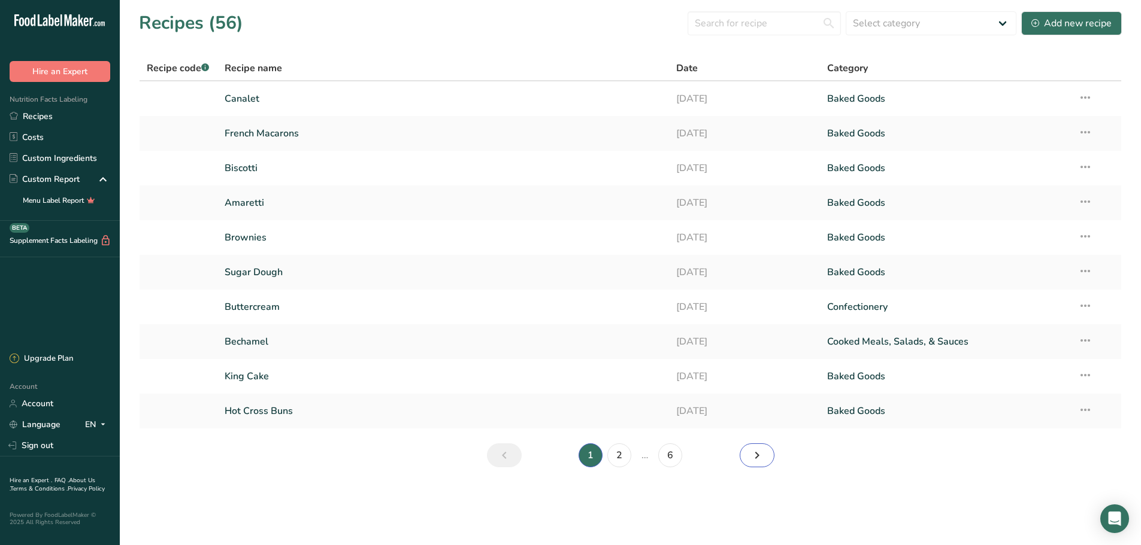
click at [761, 457] on icon "Next page" at bounding box center [757, 456] width 14 height 22
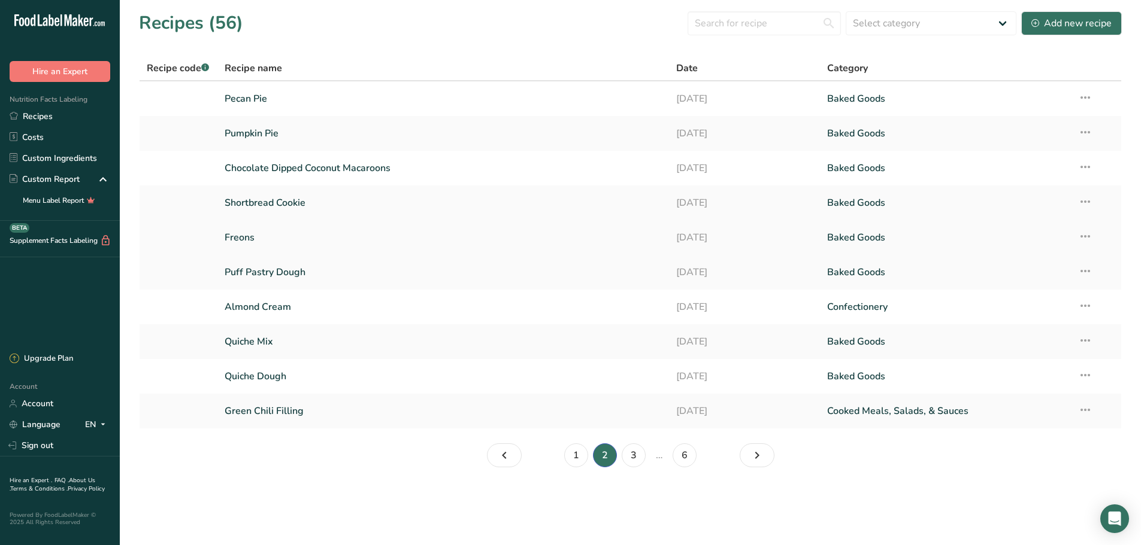
click at [348, 234] on link "Freons" at bounding box center [444, 237] width 438 height 25
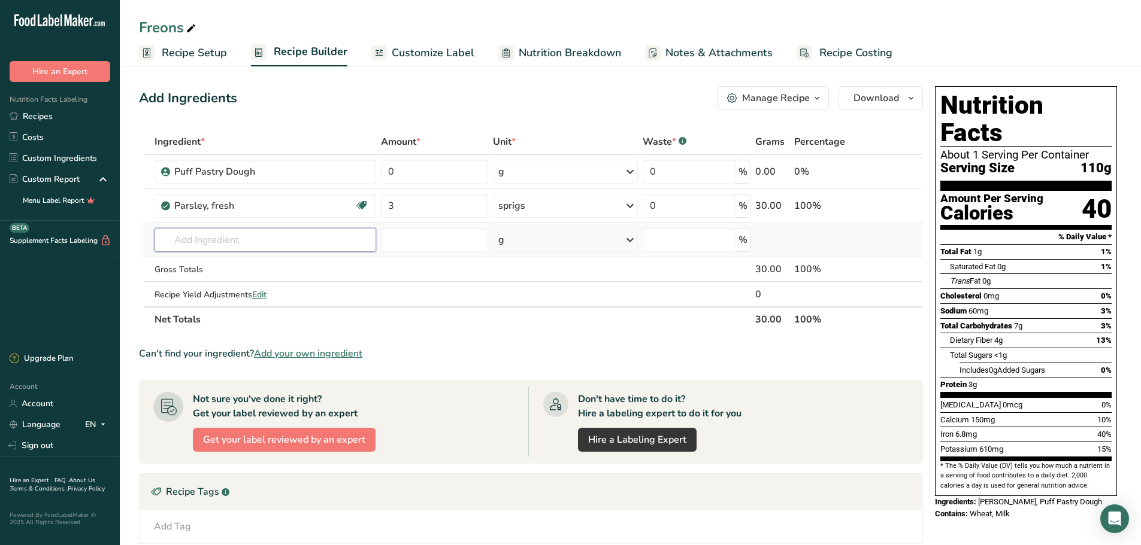
click at [350, 234] on input "text" at bounding box center [265, 240] width 222 height 24
click at [424, 179] on input "0" at bounding box center [435, 172] width 108 height 24
type input "11030"
click at [883, 343] on section "Ingredient * Amount * Unit * Waste * .a-a{fill:#347362;}.b-a{fill:#fff;} Grams …" at bounding box center [531, 411] width 784 height 565
click at [923, 345] on div "Add Ingredients Manage Recipe Delete Recipe Duplicate Recipe Scale Recipe Save …" at bounding box center [534, 397] width 791 height 632
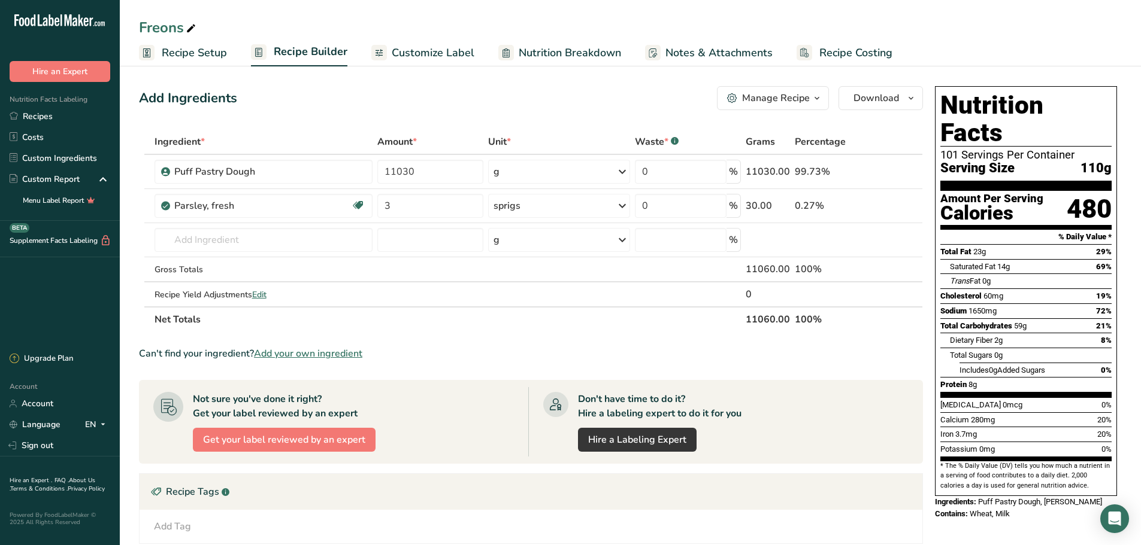
click at [210, 54] on span "Recipe Setup" at bounding box center [194, 53] width 65 height 16
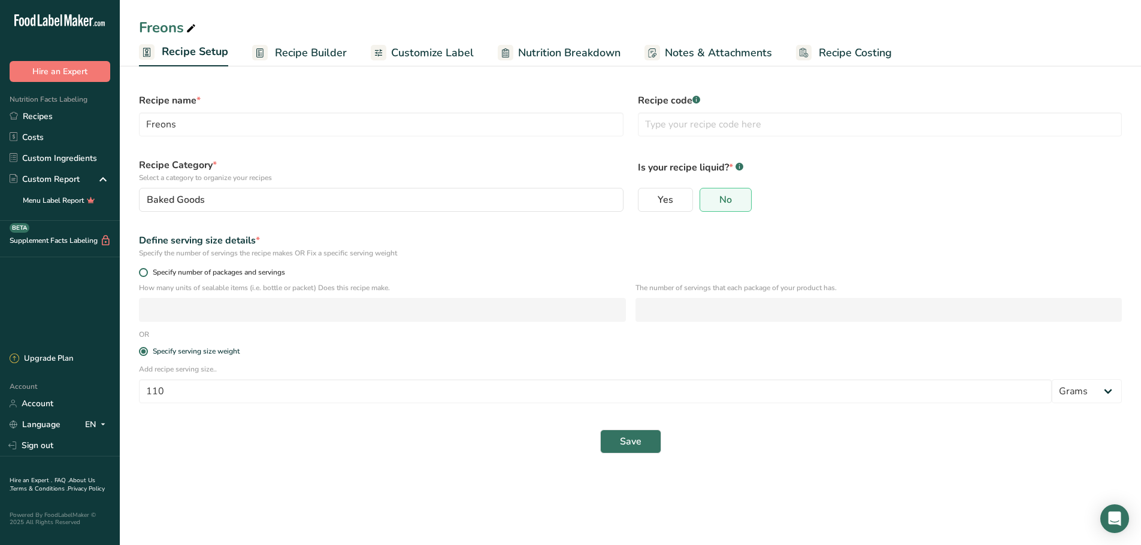
click at [145, 274] on span at bounding box center [143, 272] width 9 height 9
click at [145, 274] on input "Specify number of packages and servings" at bounding box center [143, 273] width 8 height 8
radio input "true"
radio input "false"
click at [244, 319] on input "number" at bounding box center [382, 310] width 487 height 24
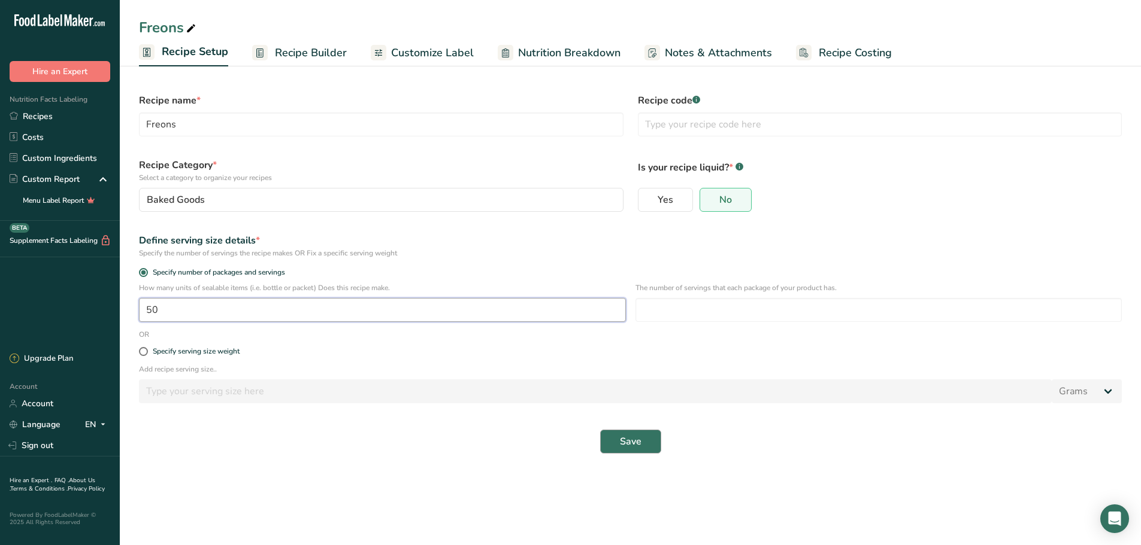
type input "50"
click at [634, 445] on span "Save" at bounding box center [631, 442] width 22 height 14
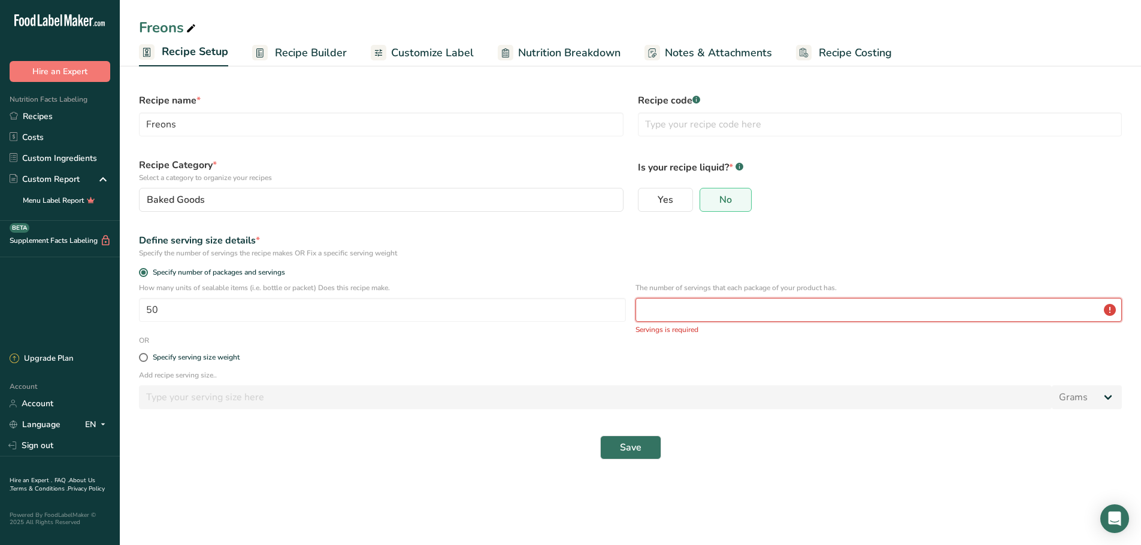
click at [671, 307] on input "number" at bounding box center [878, 310] width 487 height 24
type input "1"
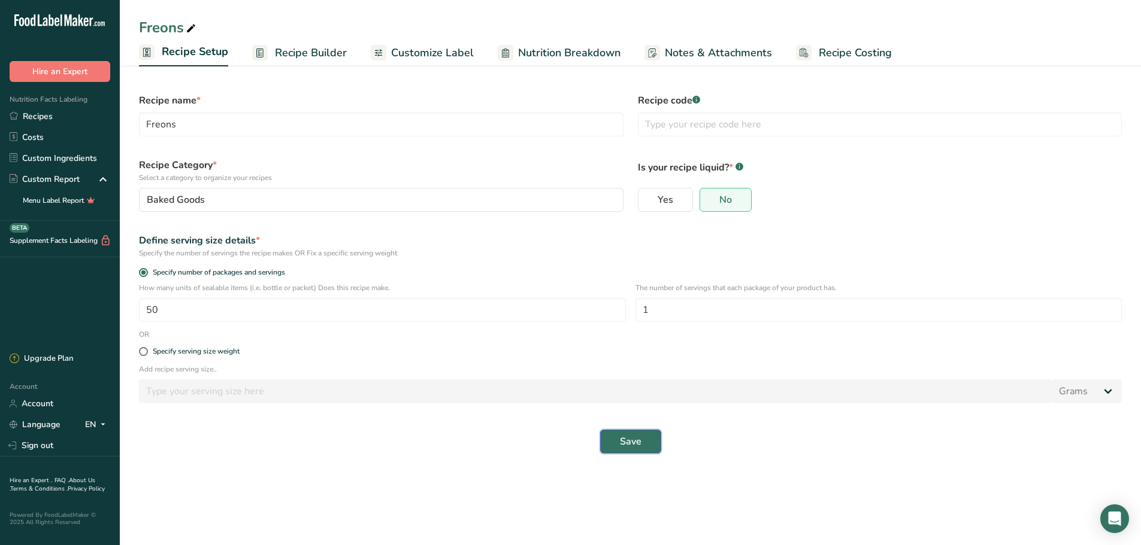
click at [644, 444] on button "Save" at bounding box center [630, 442] width 61 height 24
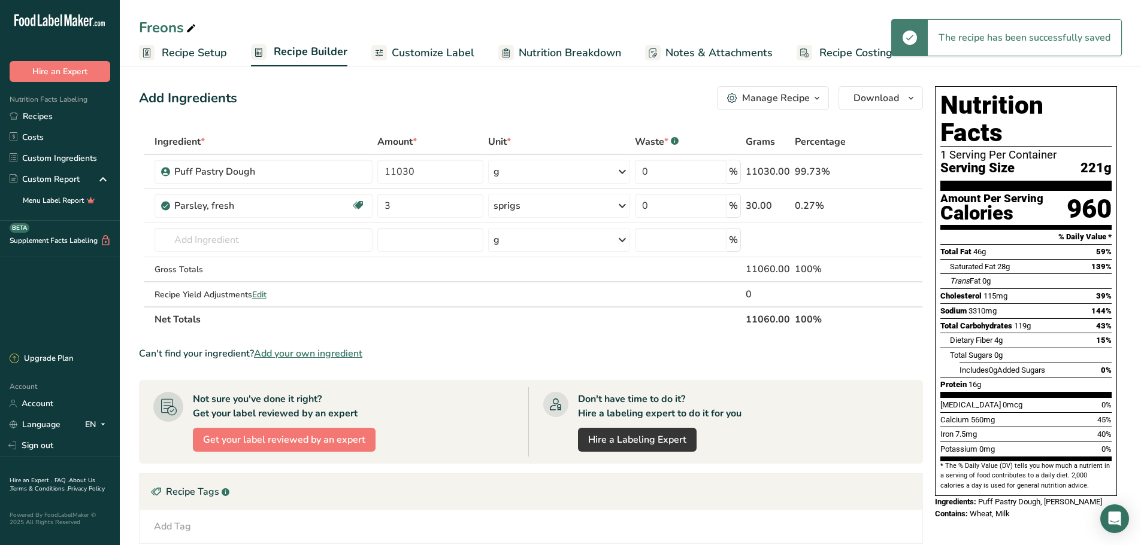
click at [195, 53] on span "Recipe Setup" at bounding box center [194, 53] width 65 height 16
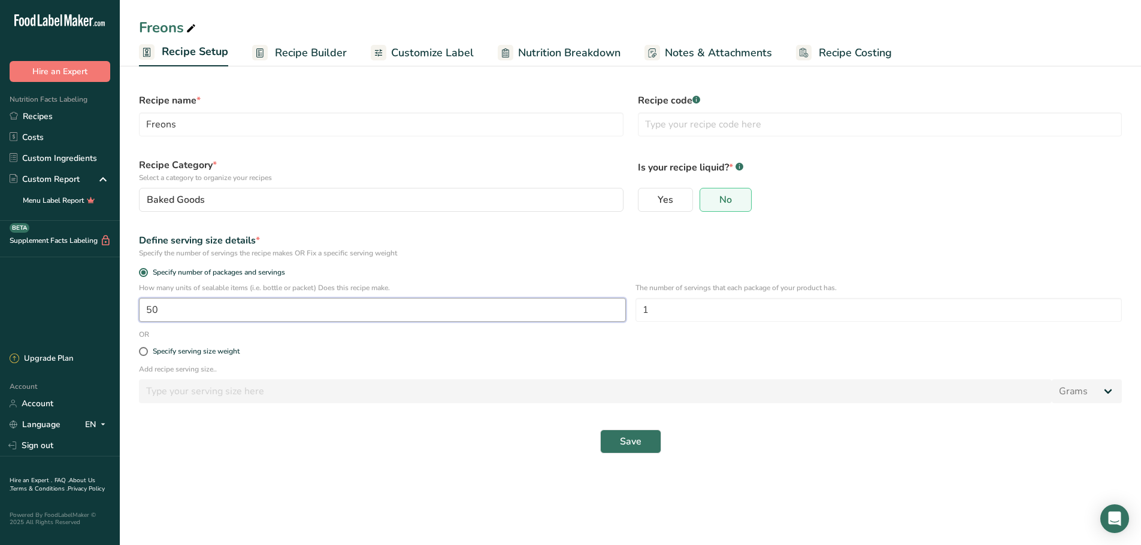
click at [268, 312] on input "50" at bounding box center [382, 310] width 487 height 24
type input "1"
type input "100"
click at [651, 454] on div "Save" at bounding box center [630, 442] width 997 height 38
click at [637, 444] on span "Save" at bounding box center [631, 442] width 22 height 14
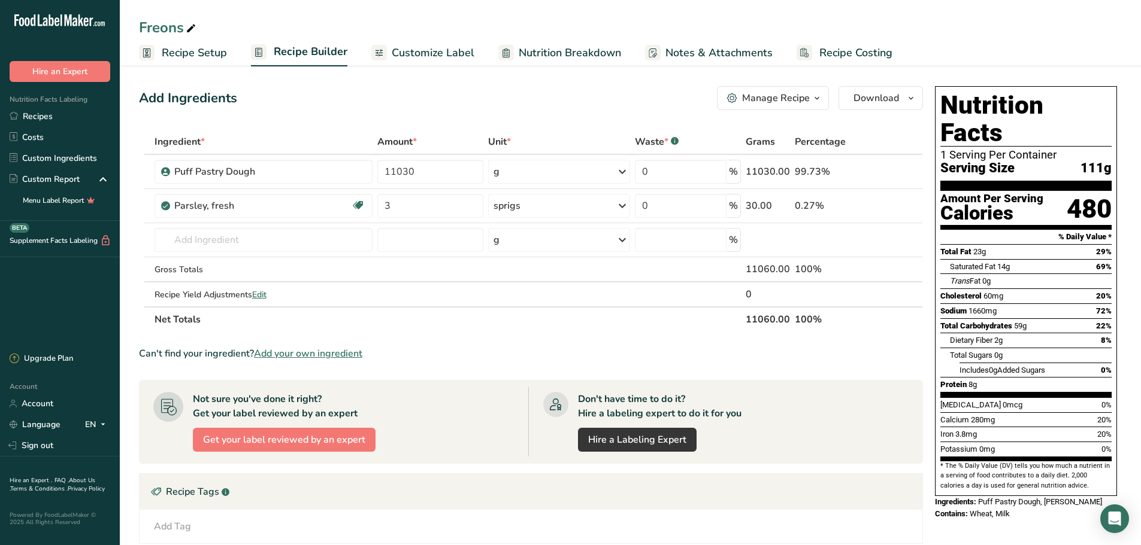
click at [171, 45] on span "Recipe Setup" at bounding box center [194, 53] width 65 height 16
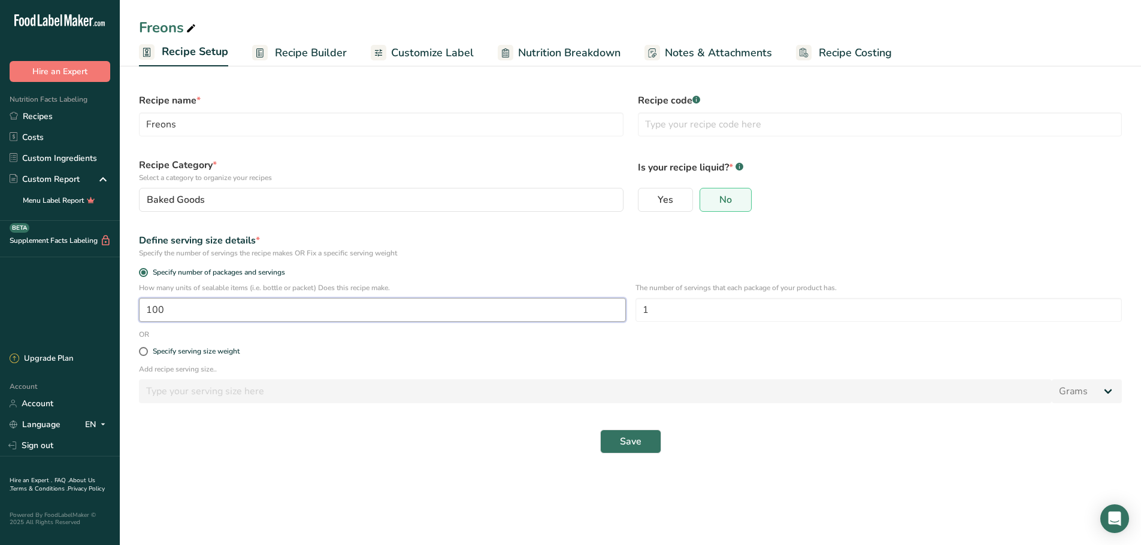
click at [323, 314] on input "100" at bounding box center [382, 310] width 487 height 24
type input "1"
type input "105"
click at [656, 444] on button "Save" at bounding box center [630, 442] width 61 height 24
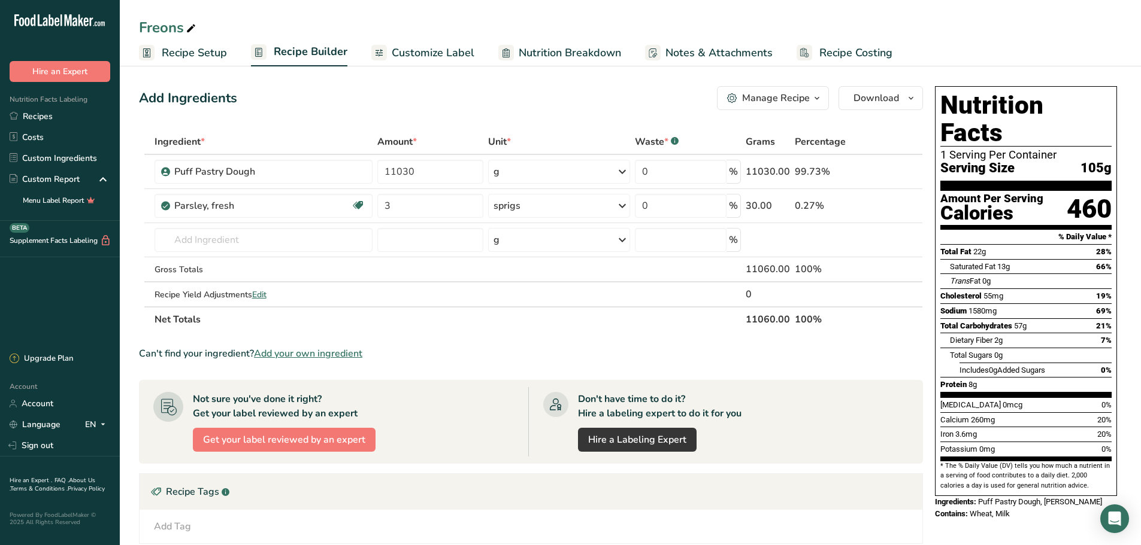
click at [197, 51] on span "Recipe Setup" at bounding box center [194, 53] width 65 height 16
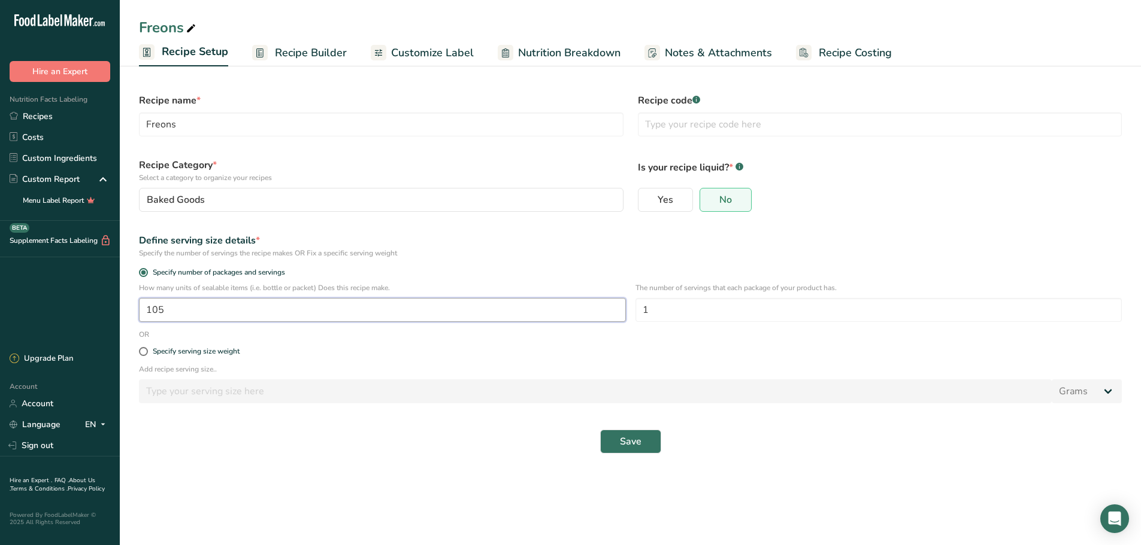
click at [262, 301] on input "105" at bounding box center [382, 310] width 487 height 24
type input "104"
click at [635, 445] on span "Save" at bounding box center [631, 442] width 22 height 14
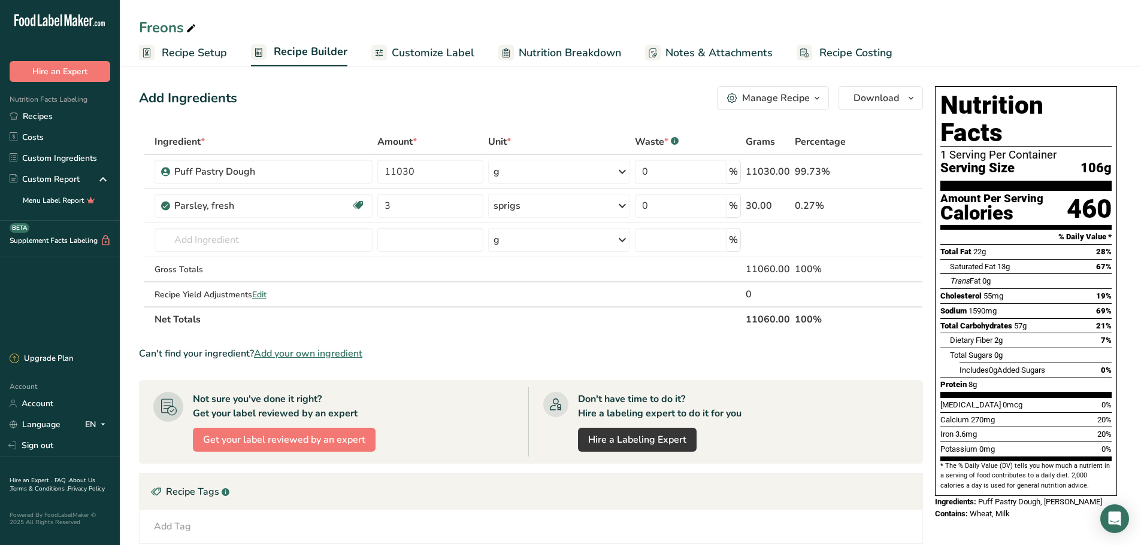
click at [168, 50] on span "Recipe Setup" at bounding box center [194, 53] width 65 height 16
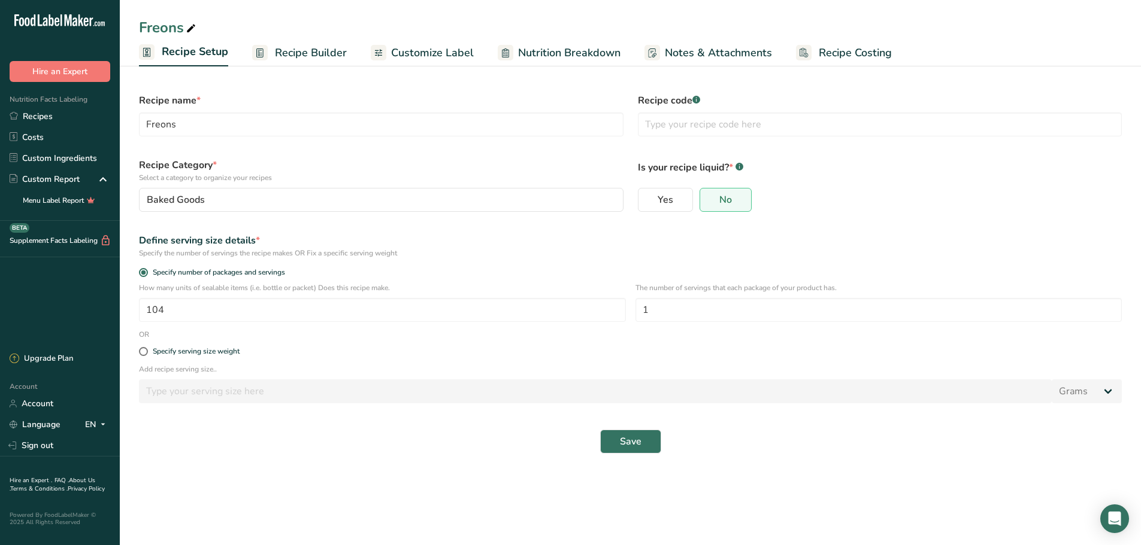
click at [200, 296] on div "How many units of sealable items (i.e. bottle or packet) Does this recipe make.…" at bounding box center [382, 303] width 487 height 40
click at [196, 304] on input "104" at bounding box center [382, 310] width 487 height 24
type input "101"
click at [635, 450] on button "Save" at bounding box center [630, 442] width 61 height 24
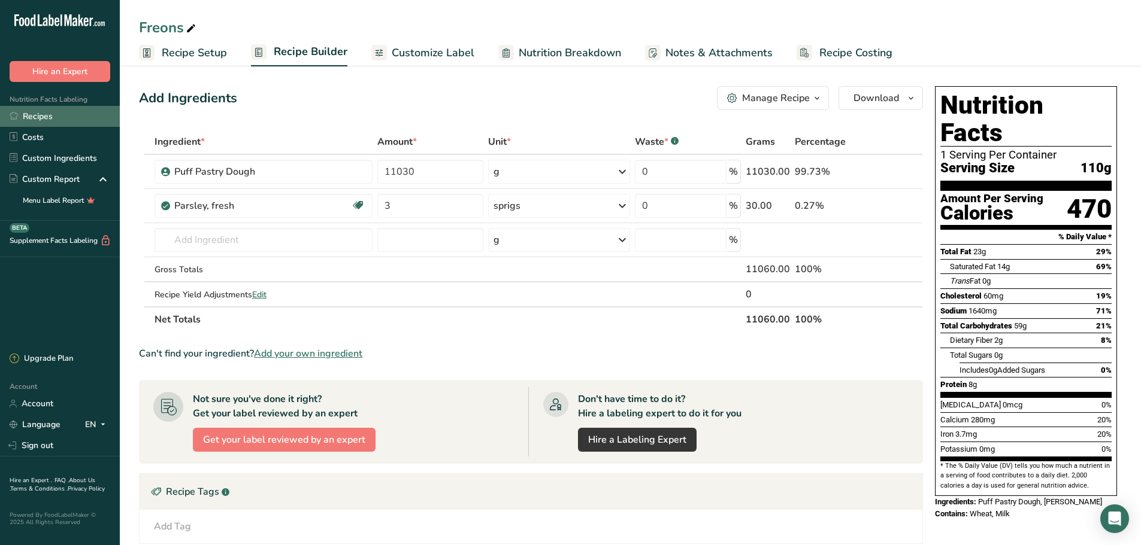
click at [47, 117] on link "Recipes" at bounding box center [60, 116] width 120 height 21
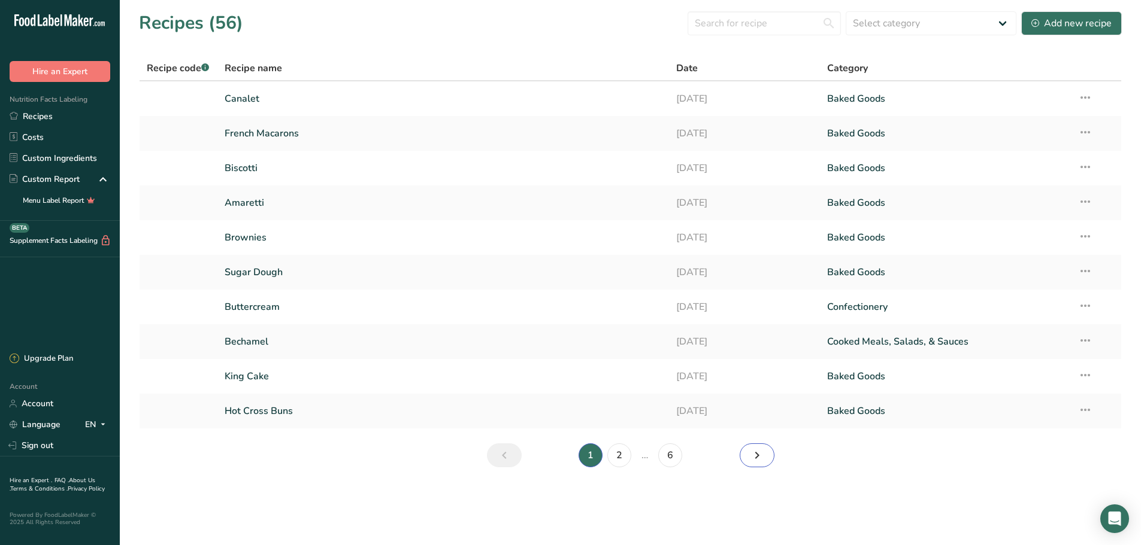
click at [750, 457] on icon "Next page" at bounding box center [757, 456] width 14 height 22
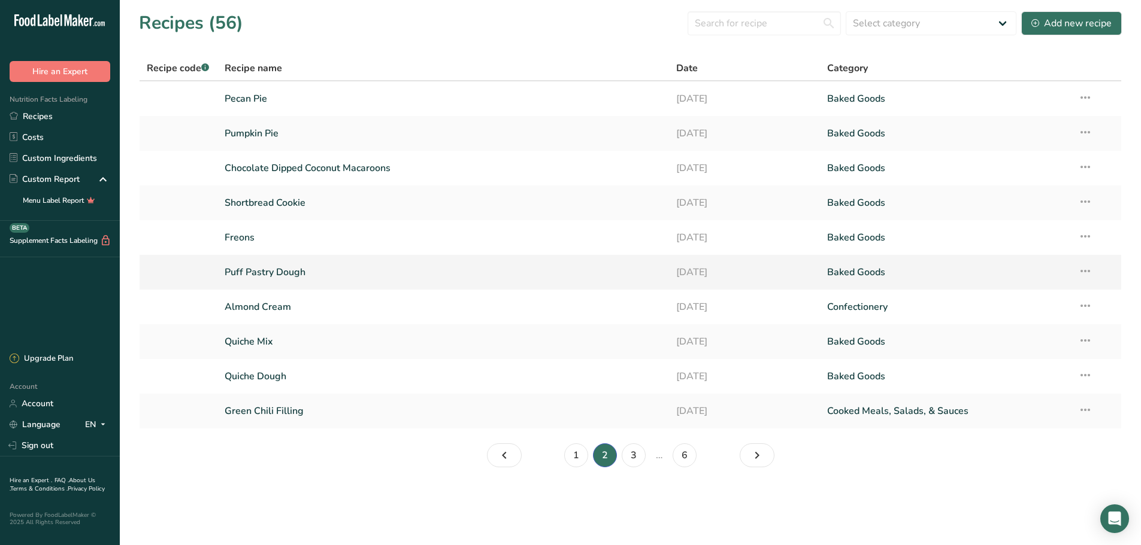
click at [425, 277] on link "Puff Pastry Dough" at bounding box center [444, 272] width 438 height 25
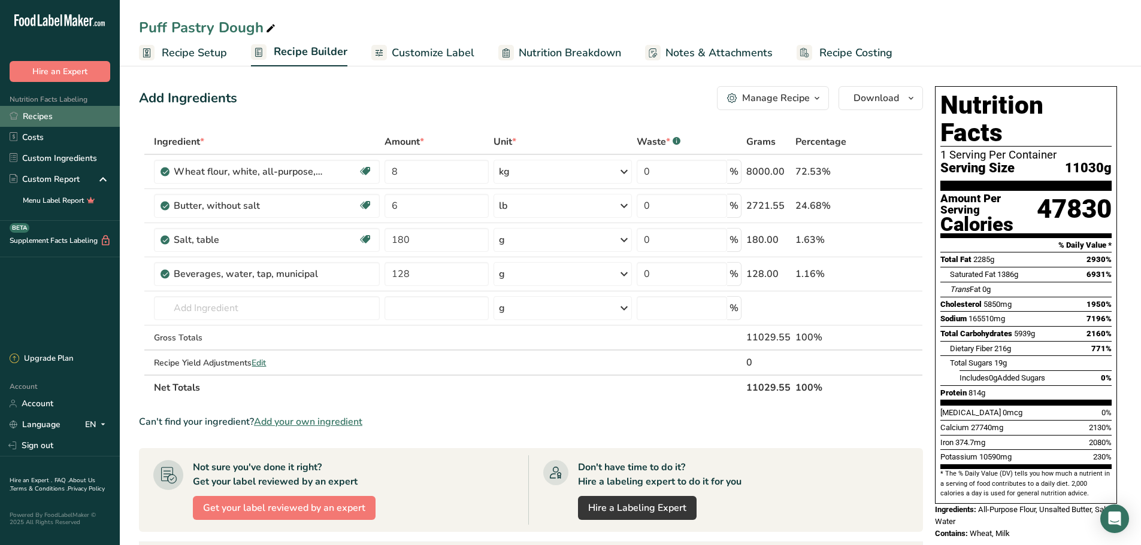
click at [32, 111] on link "Recipes" at bounding box center [60, 116] width 120 height 21
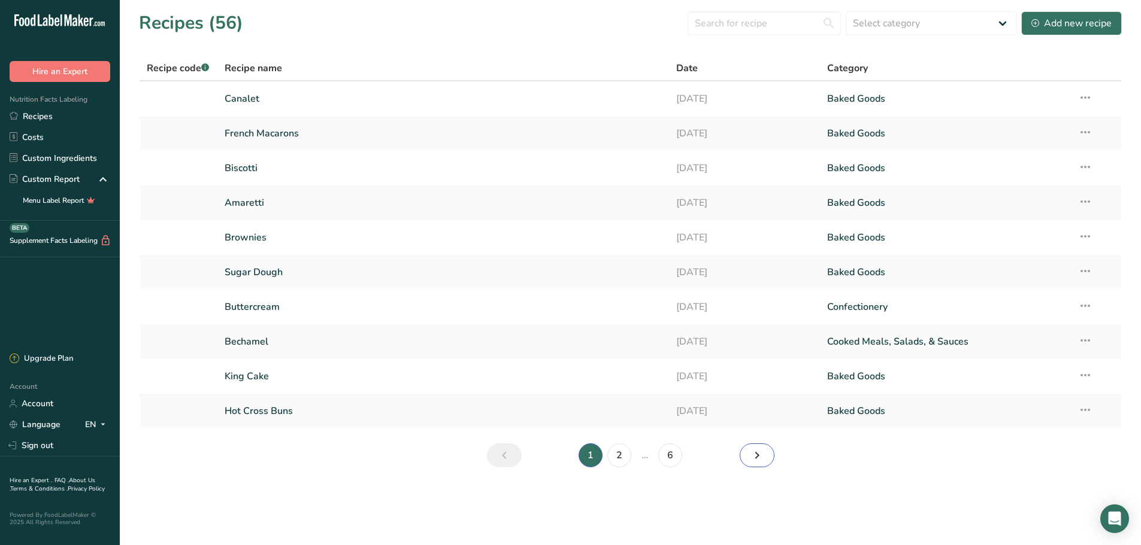
click at [762, 450] on icon "Next page" at bounding box center [757, 456] width 14 height 22
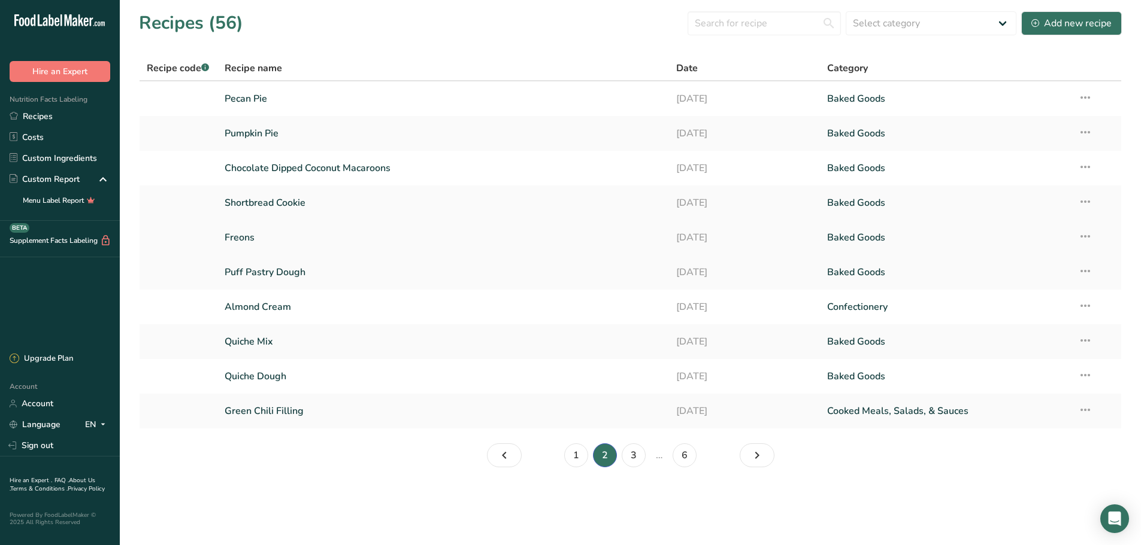
click at [303, 237] on link "Freons" at bounding box center [444, 237] width 438 height 25
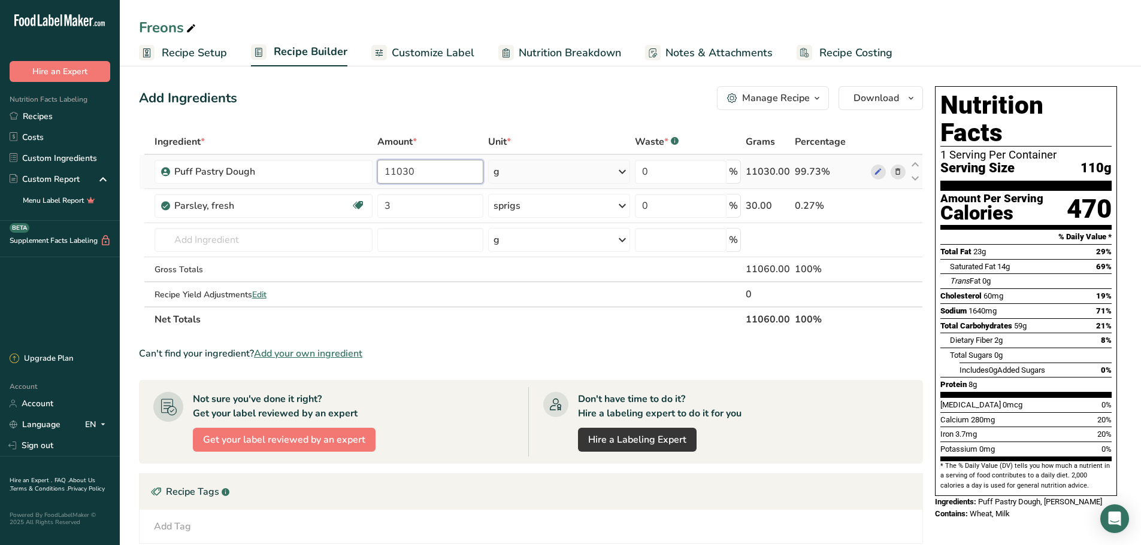
click at [460, 174] on input "11030" at bounding box center [429, 172] width 105 height 24
drag, startPoint x: 448, startPoint y: 172, endPoint x: 337, endPoint y: 171, distance: 112.0
click at [337, 171] on tr "Puff Pastry Dough 11030 g Weight Units g kg mg See more Volume Units l mL fl oz…" at bounding box center [531, 172] width 783 height 34
type input "5515"
click at [337, 120] on div "Add Ingredients Manage Recipe Delete Recipe Duplicate Recipe Scale Recipe Save …" at bounding box center [534, 397] width 791 height 632
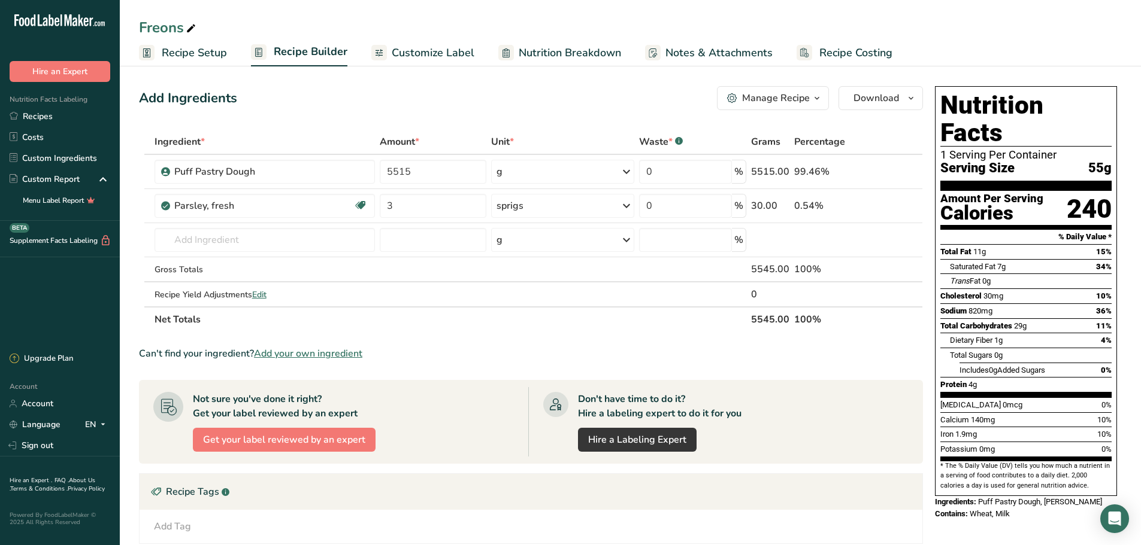
click at [200, 55] on span "Recipe Setup" at bounding box center [194, 53] width 65 height 16
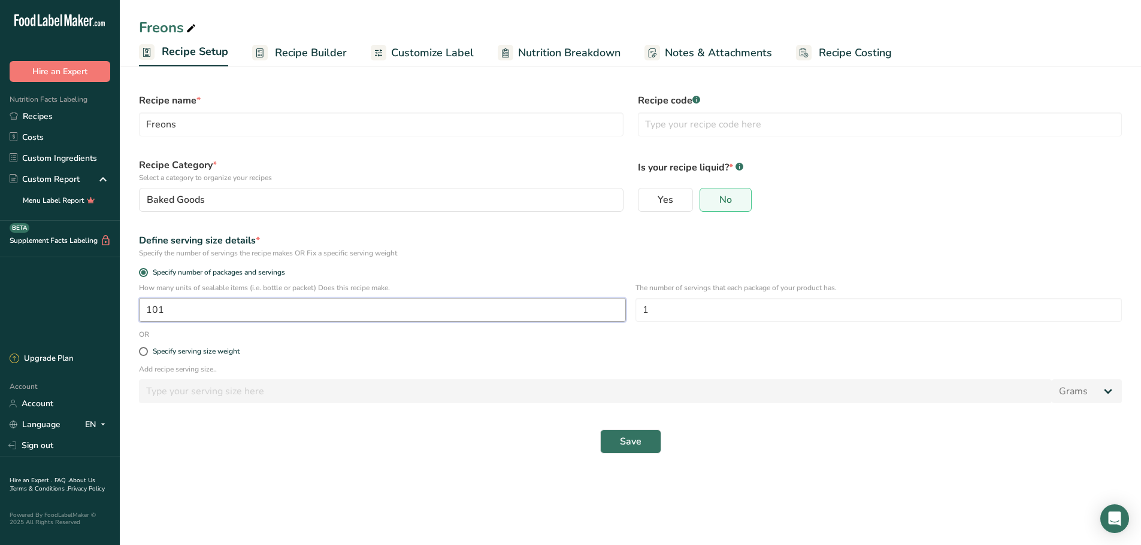
click at [210, 304] on input "101" at bounding box center [382, 310] width 487 height 24
type input "1"
type input "51"
click at [620, 442] on span "Save" at bounding box center [631, 442] width 22 height 14
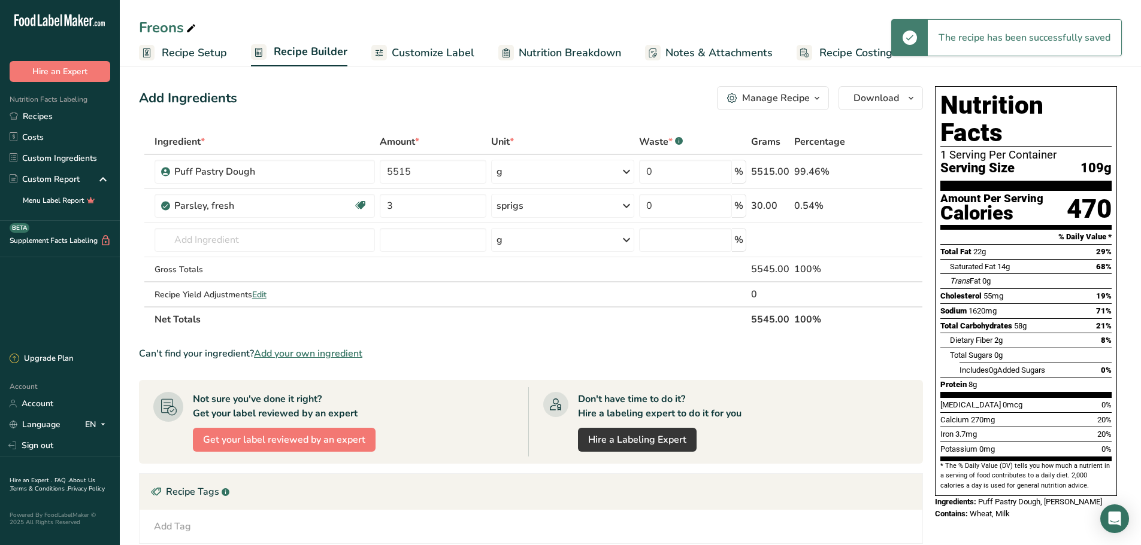
click at [204, 49] on span "Recipe Setup" at bounding box center [194, 53] width 65 height 16
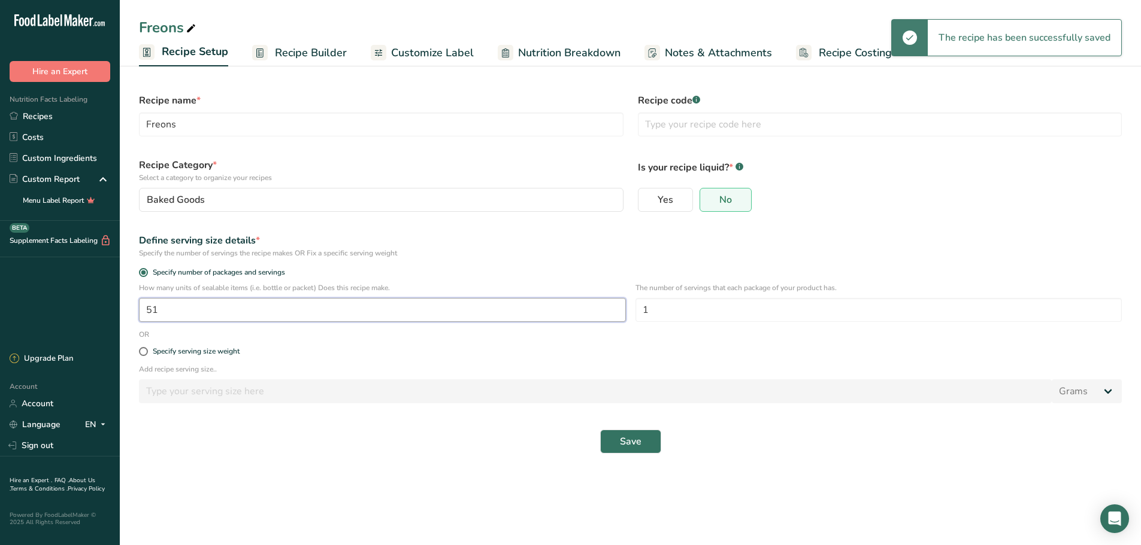
click at [171, 302] on input "51" at bounding box center [382, 310] width 487 height 24
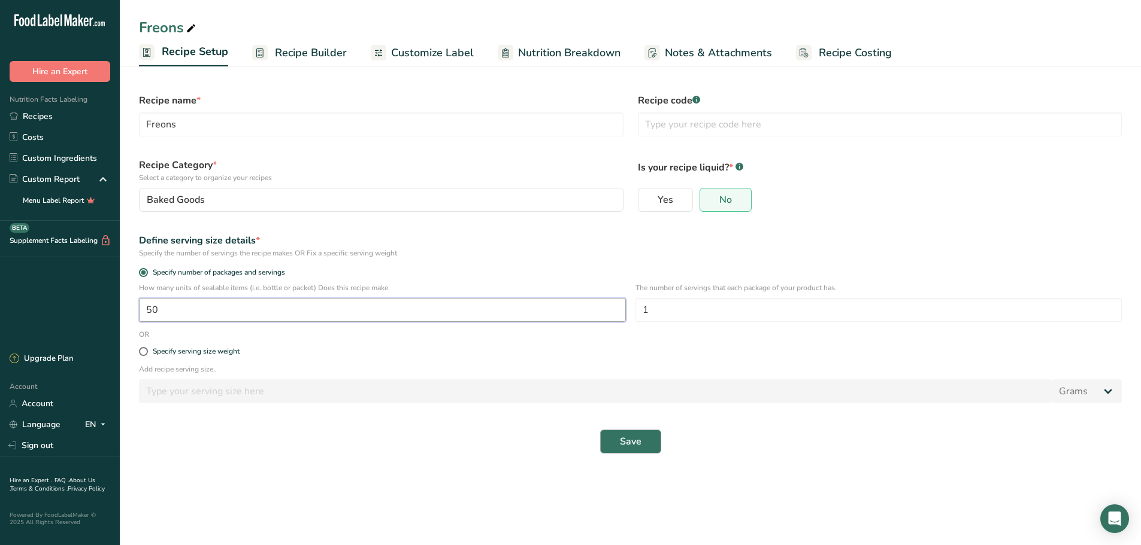
type input "50"
click at [629, 436] on span "Save" at bounding box center [631, 442] width 22 height 14
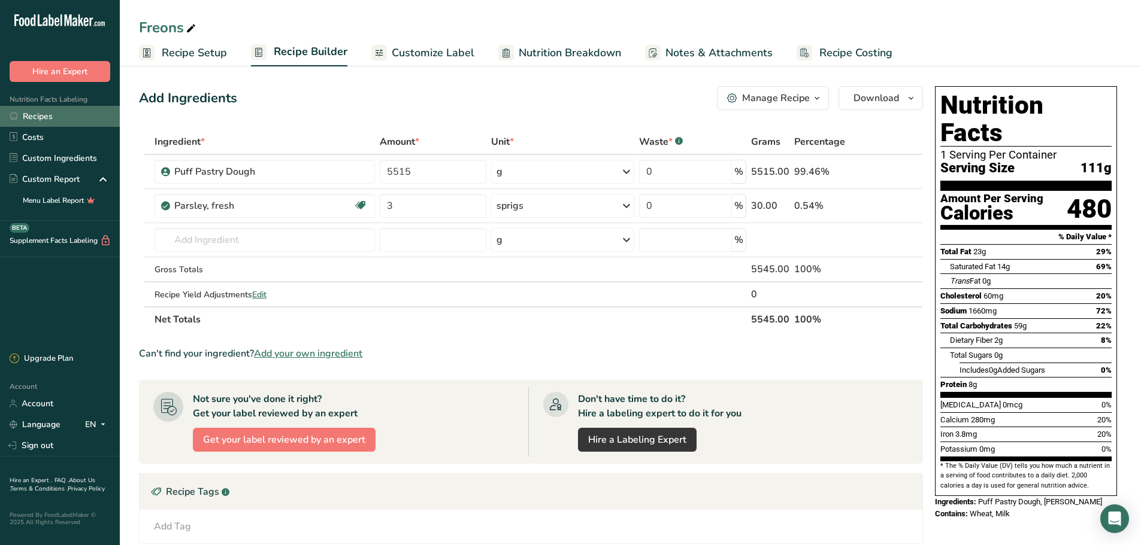
click at [54, 116] on link "Recipes" at bounding box center [60, 116] width 120 height 21
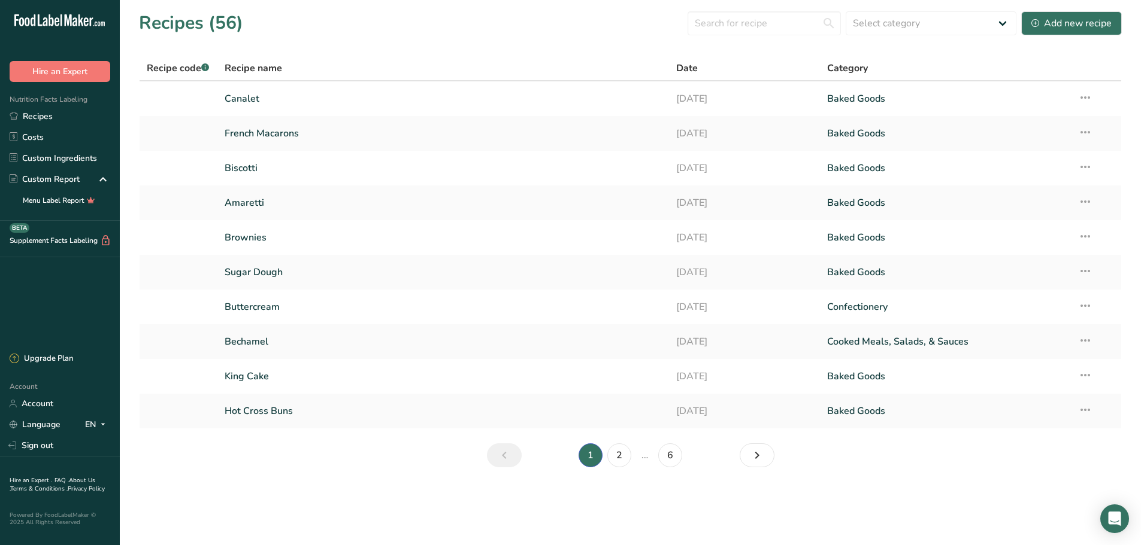
click at [853, 484] on section "Recipes (56) Select category All Baked Goods [GEOGRAPHIC_DATA] Confectionery Co…" at bounding box center [630, 243] width 1021 height 487
click at [372, 492] on main "Recipes (56) Select category All Baked Goods [GEOGRAPHIC_DATA] Confectionery Co…" at bounding box center [570, 272] width 1141 height 545
